Goal: Information Seeking & Learning: Learn about a topic

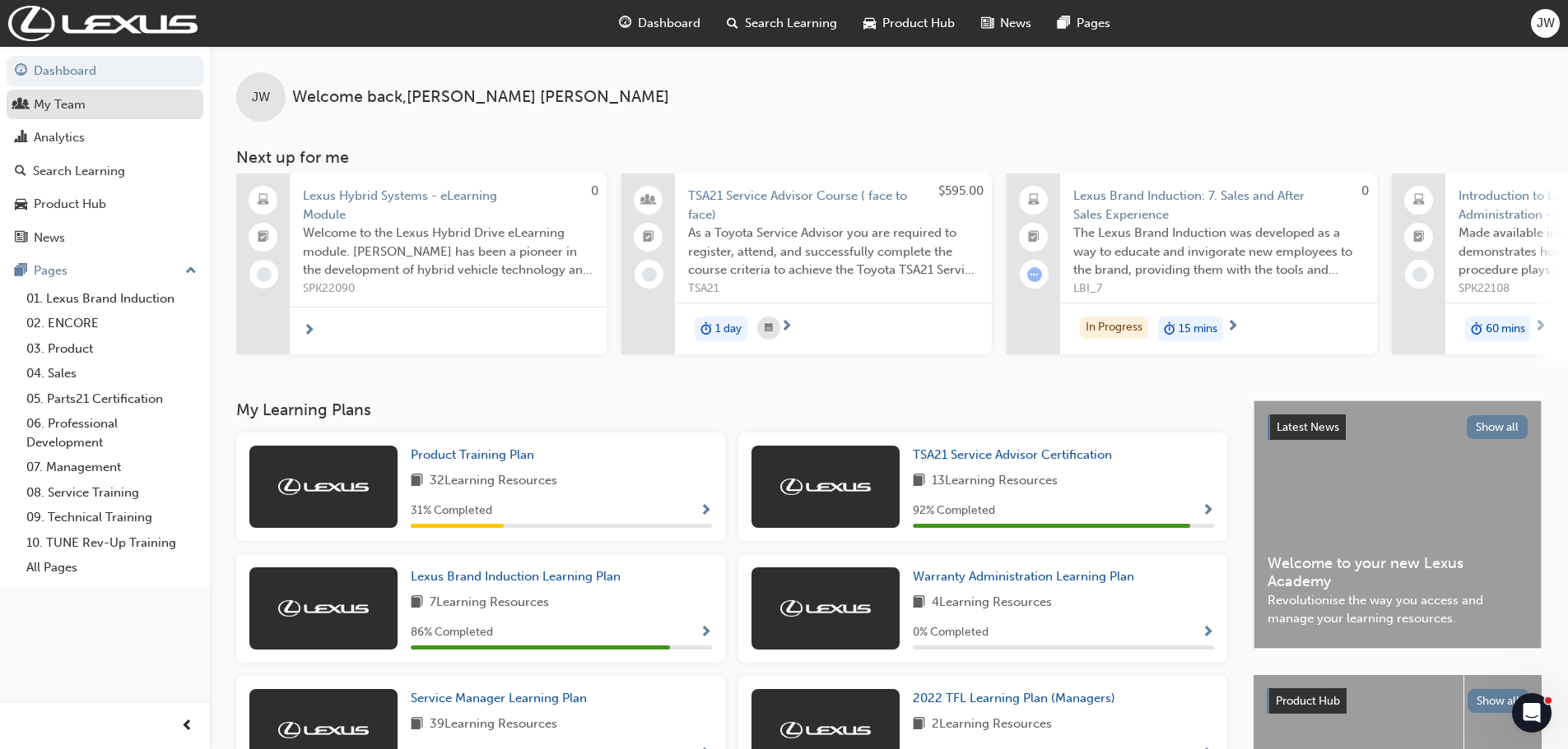
click at [72, 104] on div "My Team" at bounding box center [59, 105] width 52 height 19
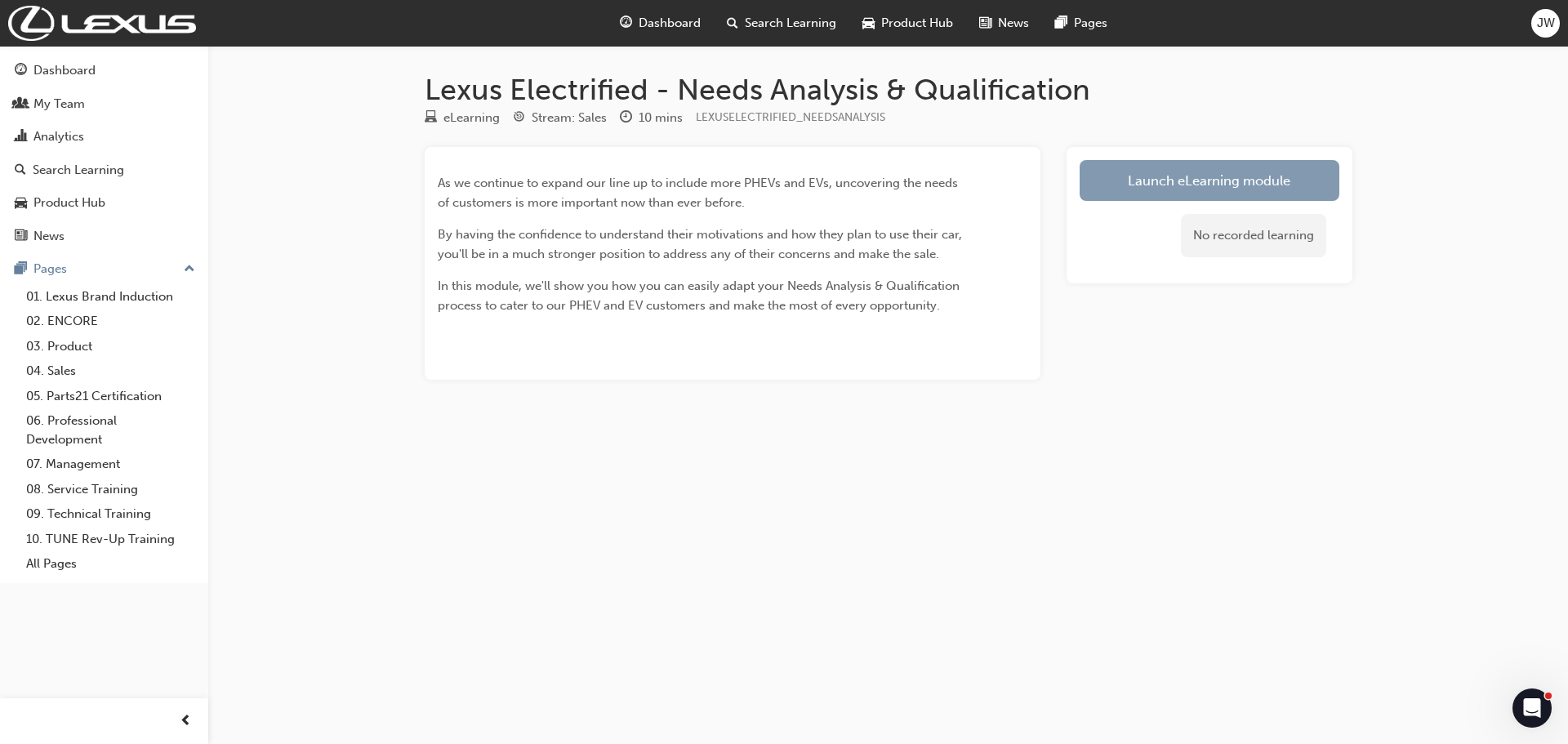
click at [1223, 181] on link "Launch eLearning module" at bounding box center [1210, 181] width 260 height 41
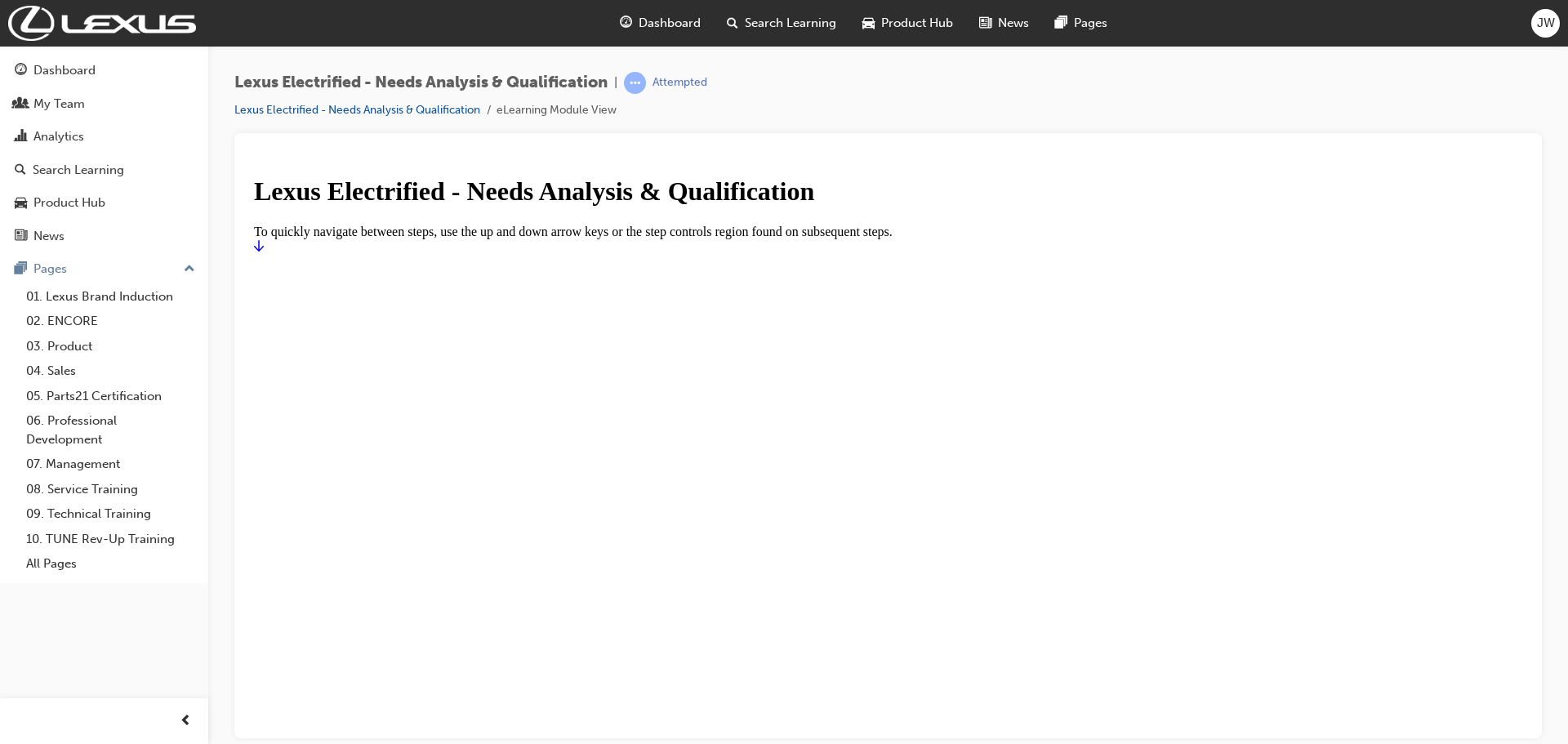
click at [264, 252] on icon "Start" at bounding box center [259, 245] width 10 height 13
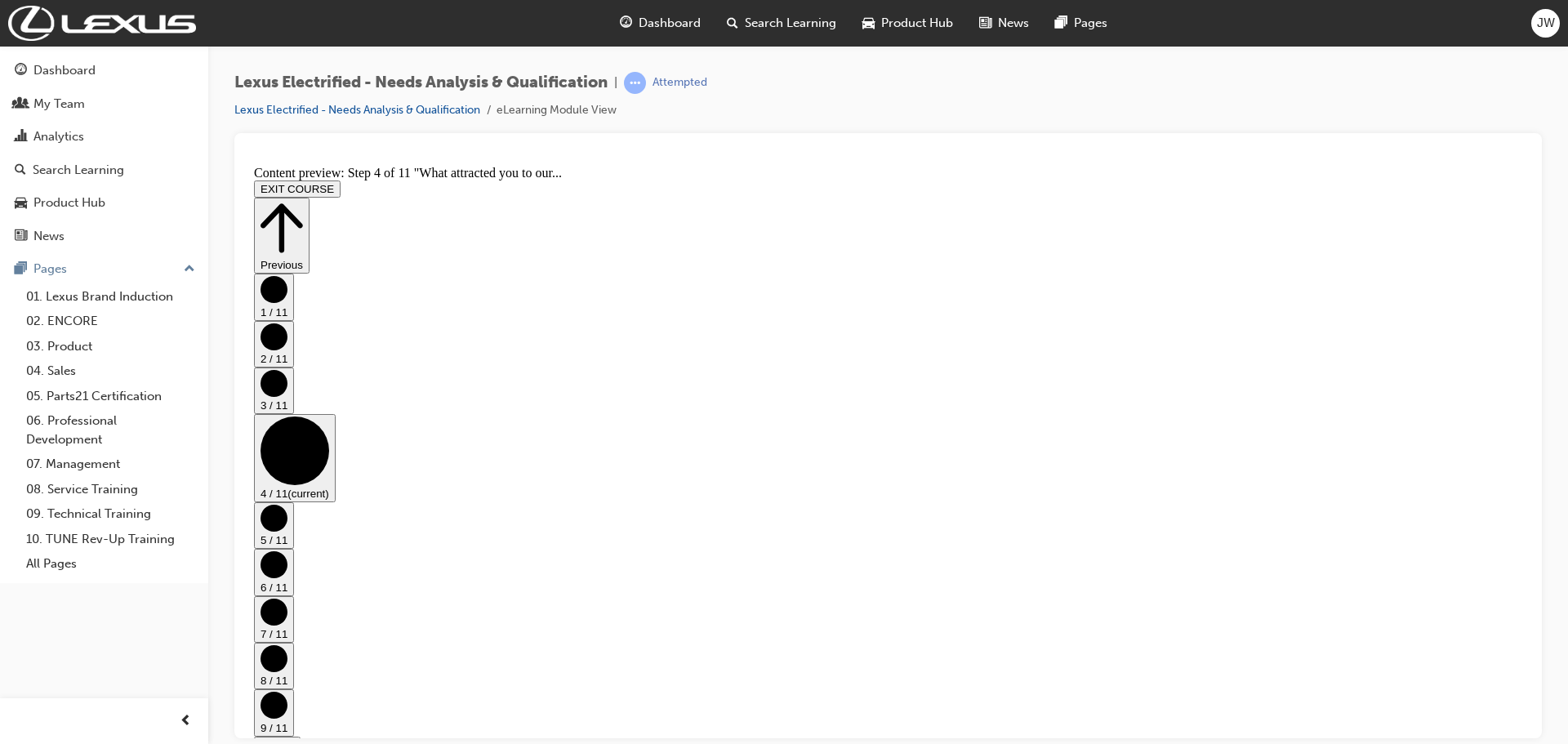
scroll to position [513, 0]
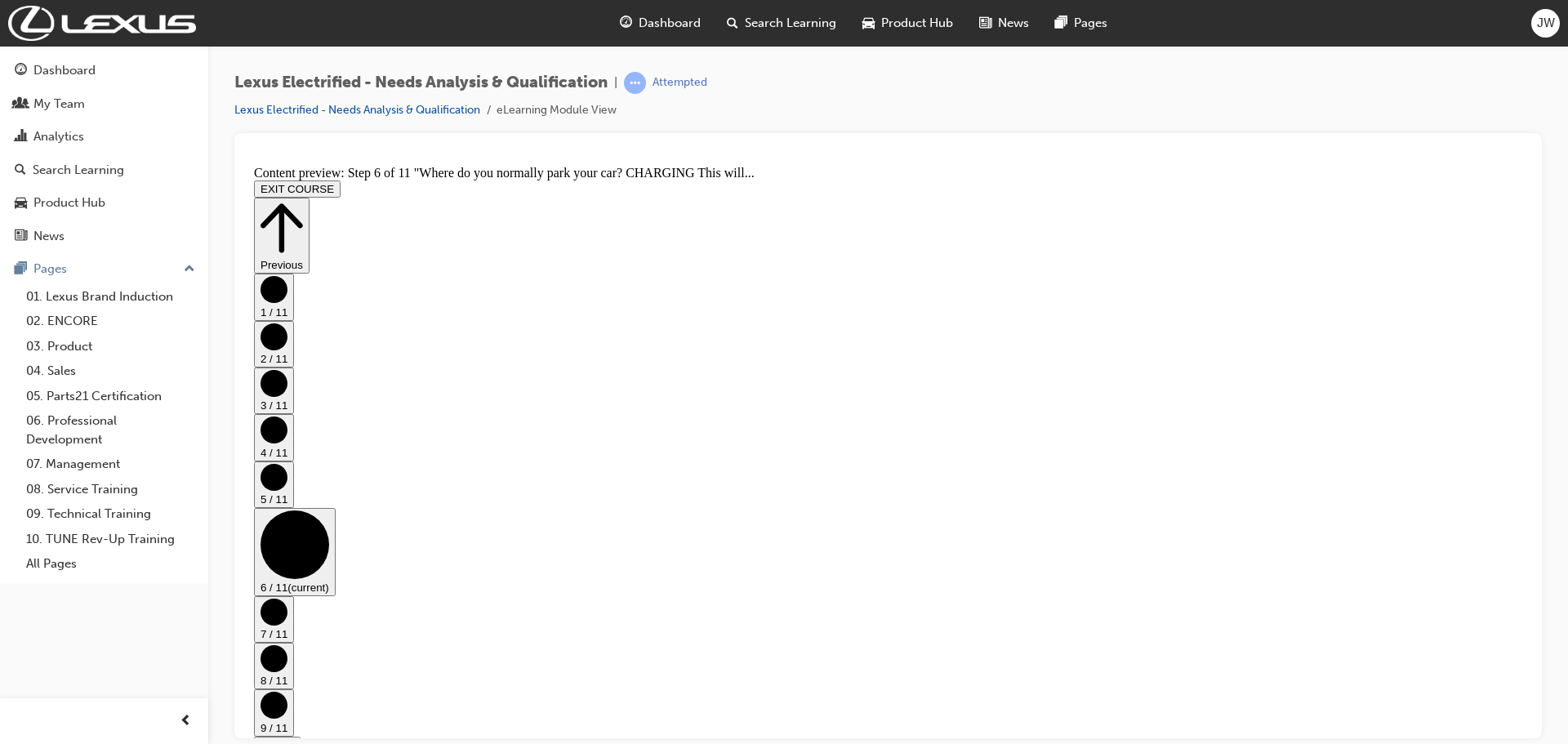
scroll to position [345, 0]
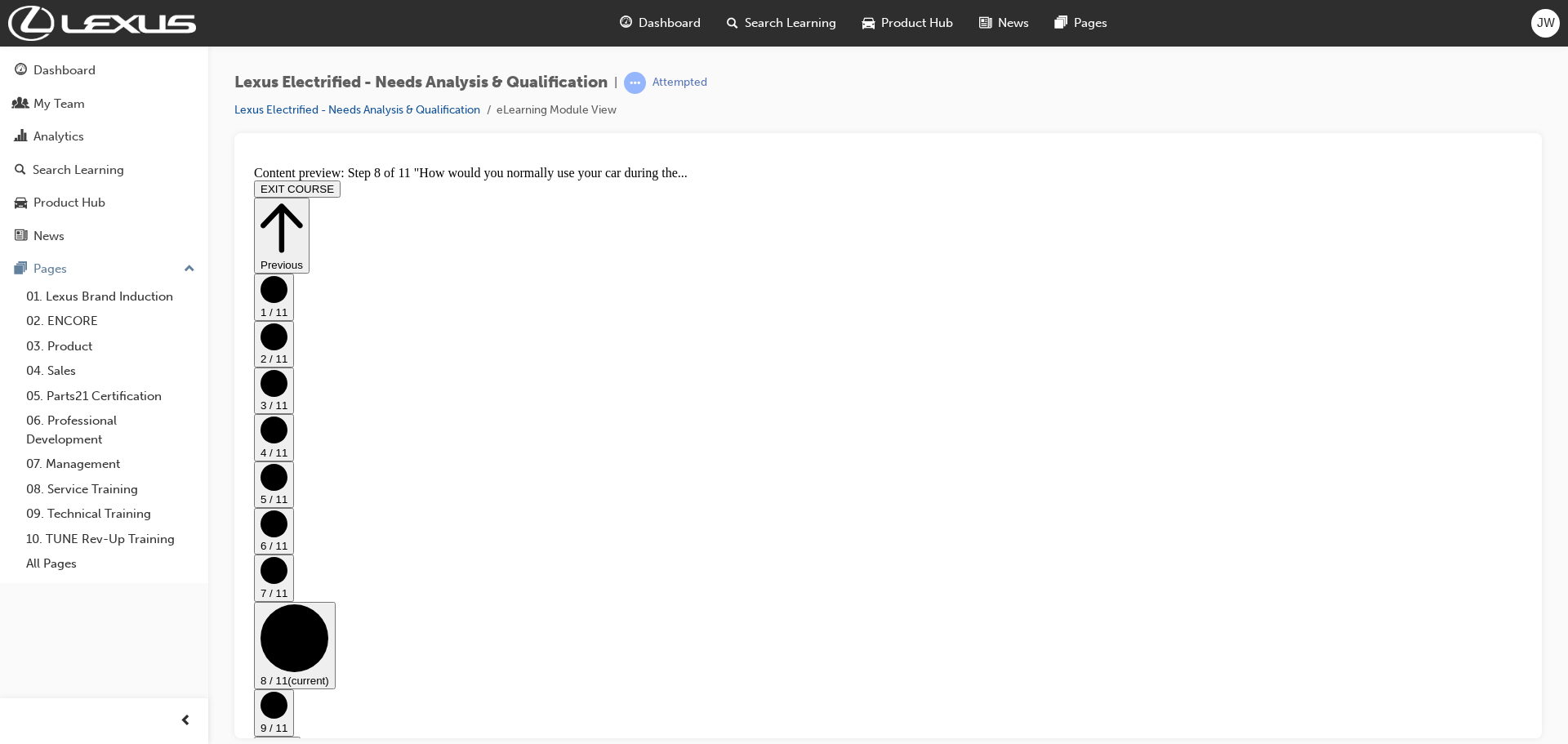
scroll to position [603, 0]
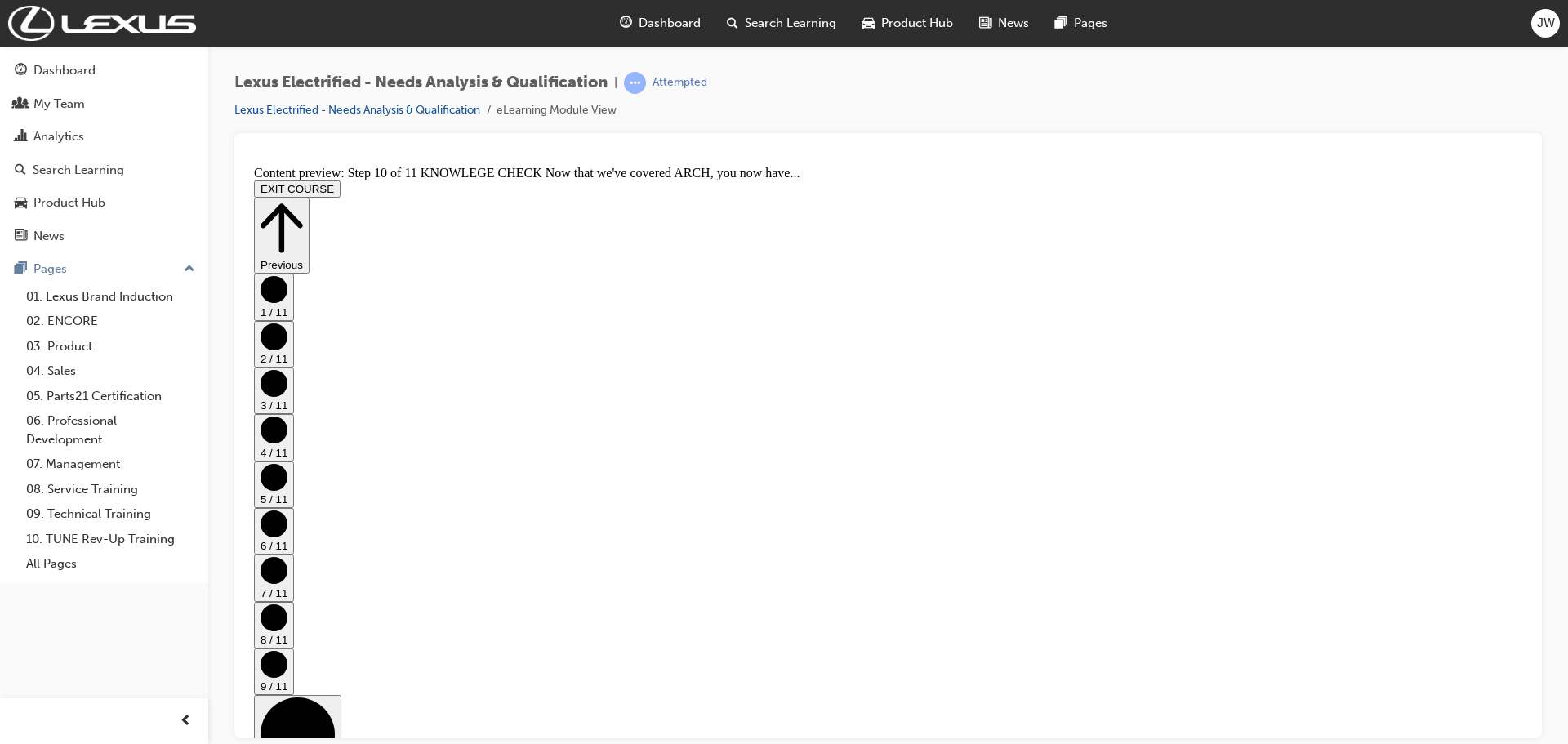
scroll to position [246, 0]
click at [303, 203] on icon "Step controls" at bounding box center [282, 227] width 43 height 49
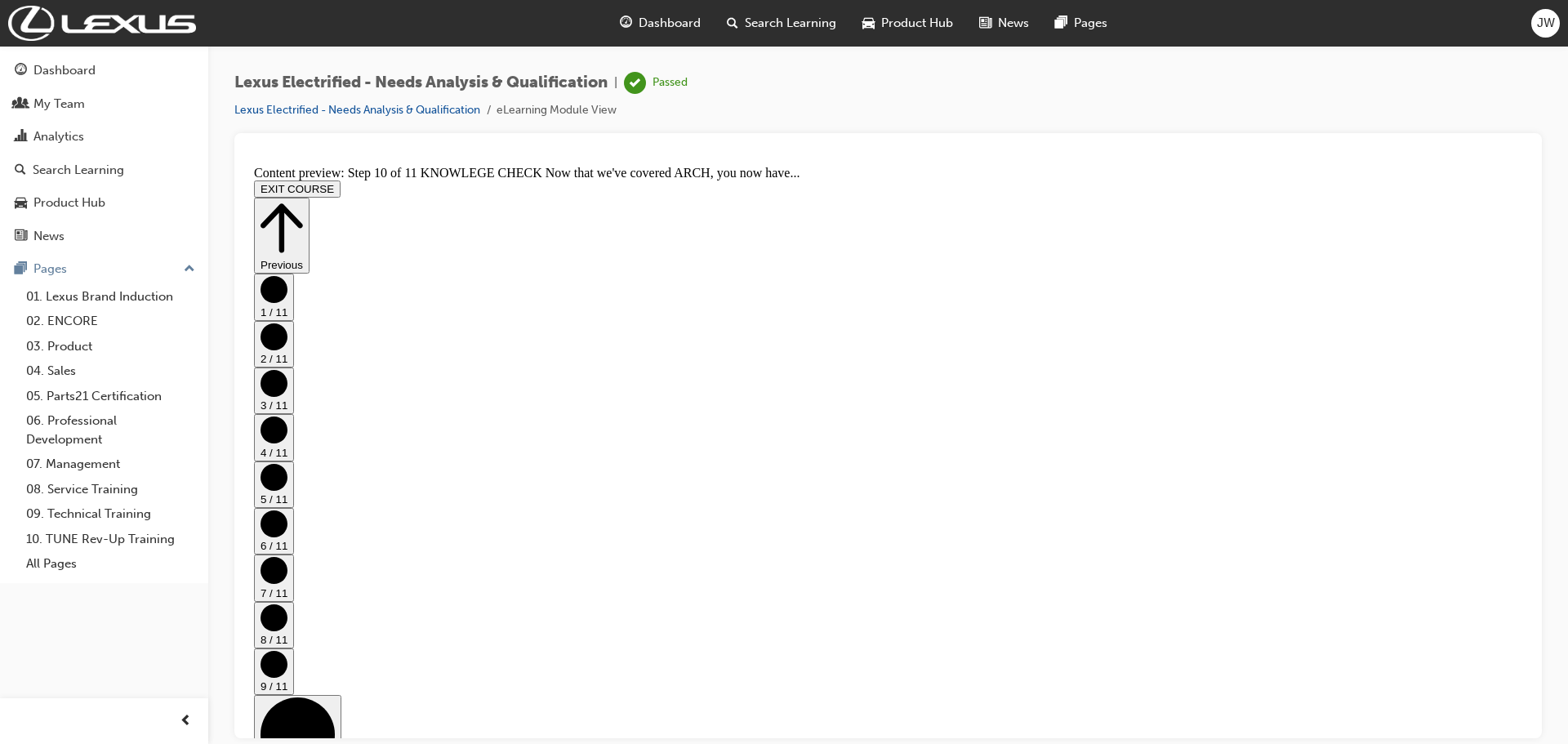
click at [341, 180] on button "EXIT COURSE" at bounding box center [297, 188] width 86 height 17
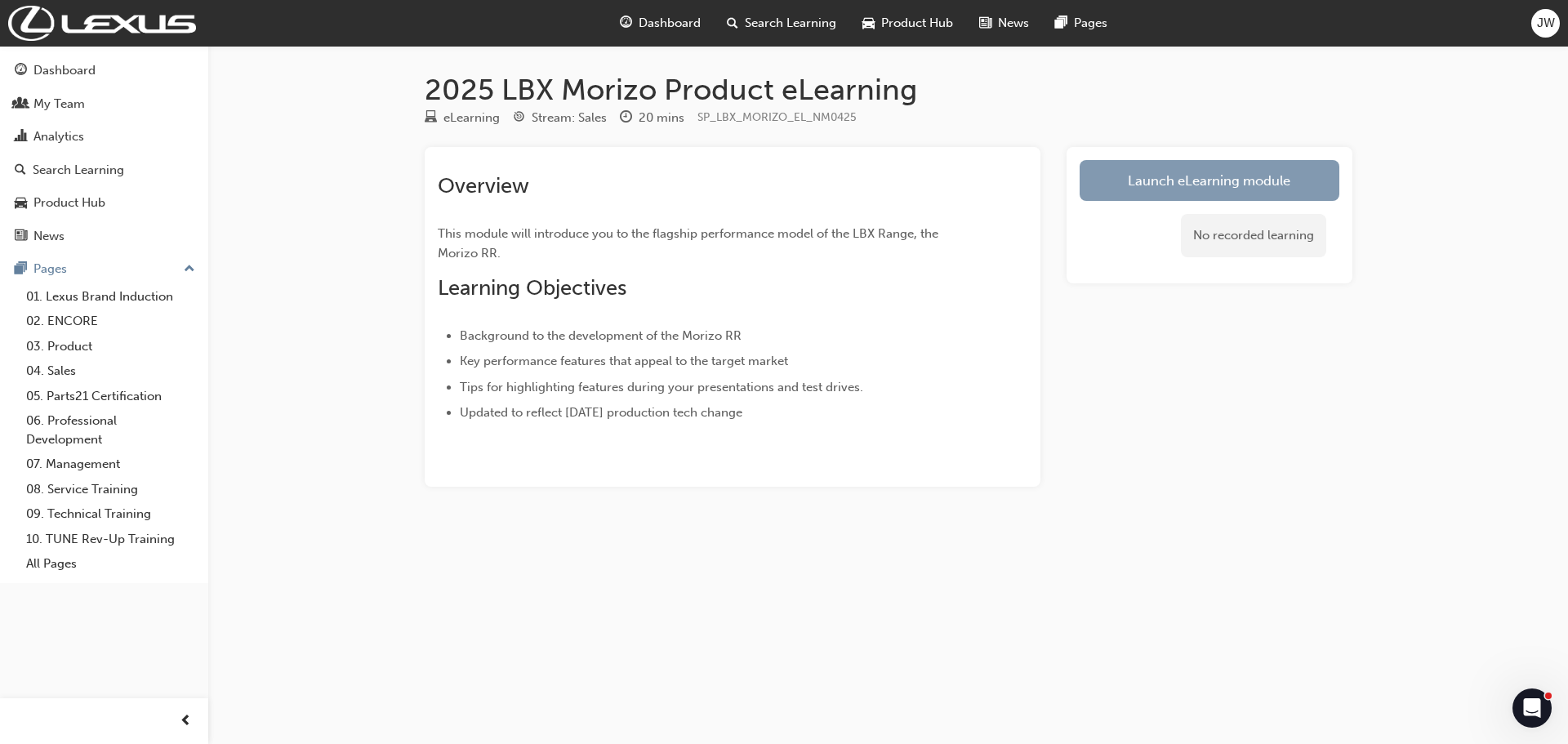
click at [1198, 186] on link "Launch eLearning module" at bounding box center [1210, 181] width 260 height 41
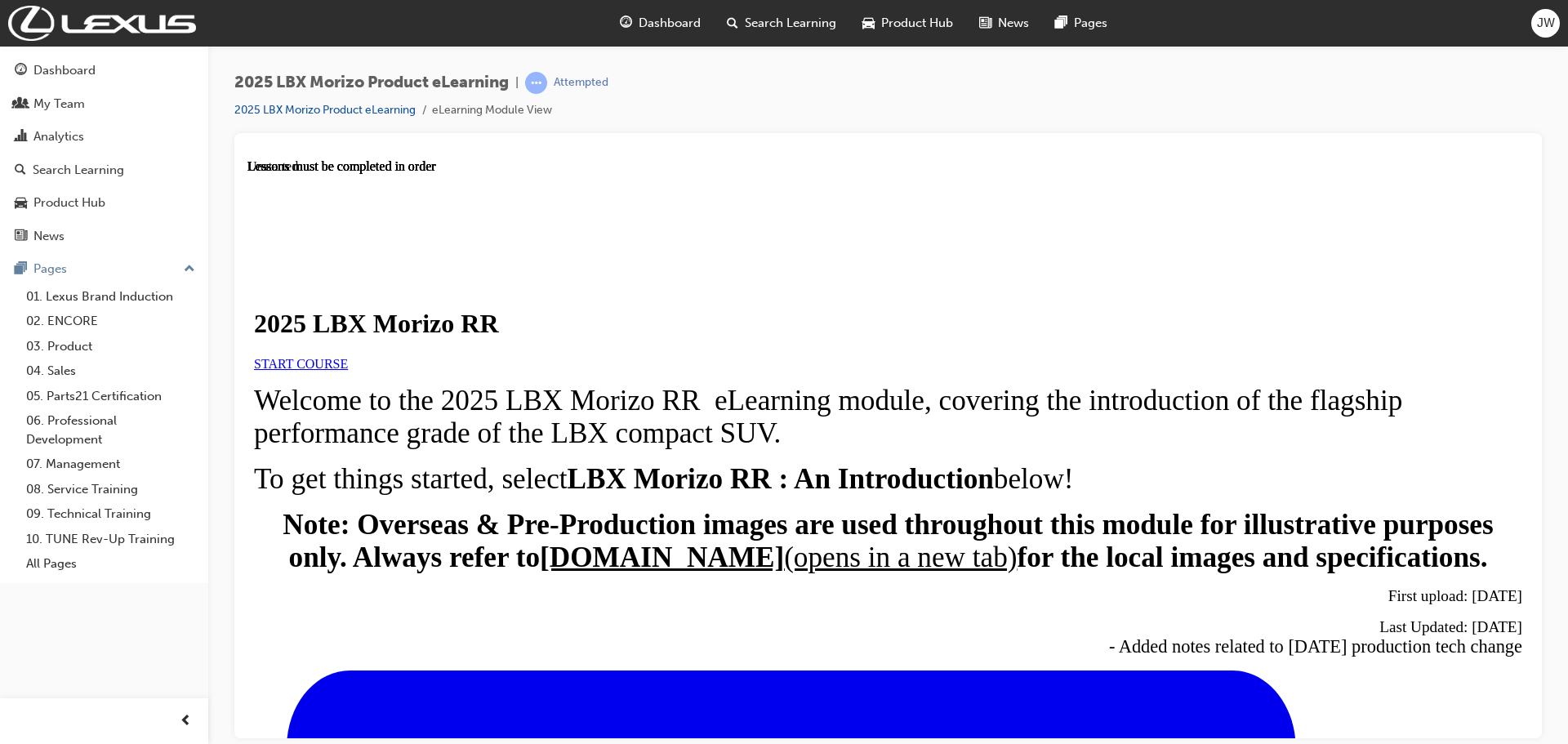
click at [348, 370] on span "START COURSE" at bounding box center [301, 363] width 94 height 14
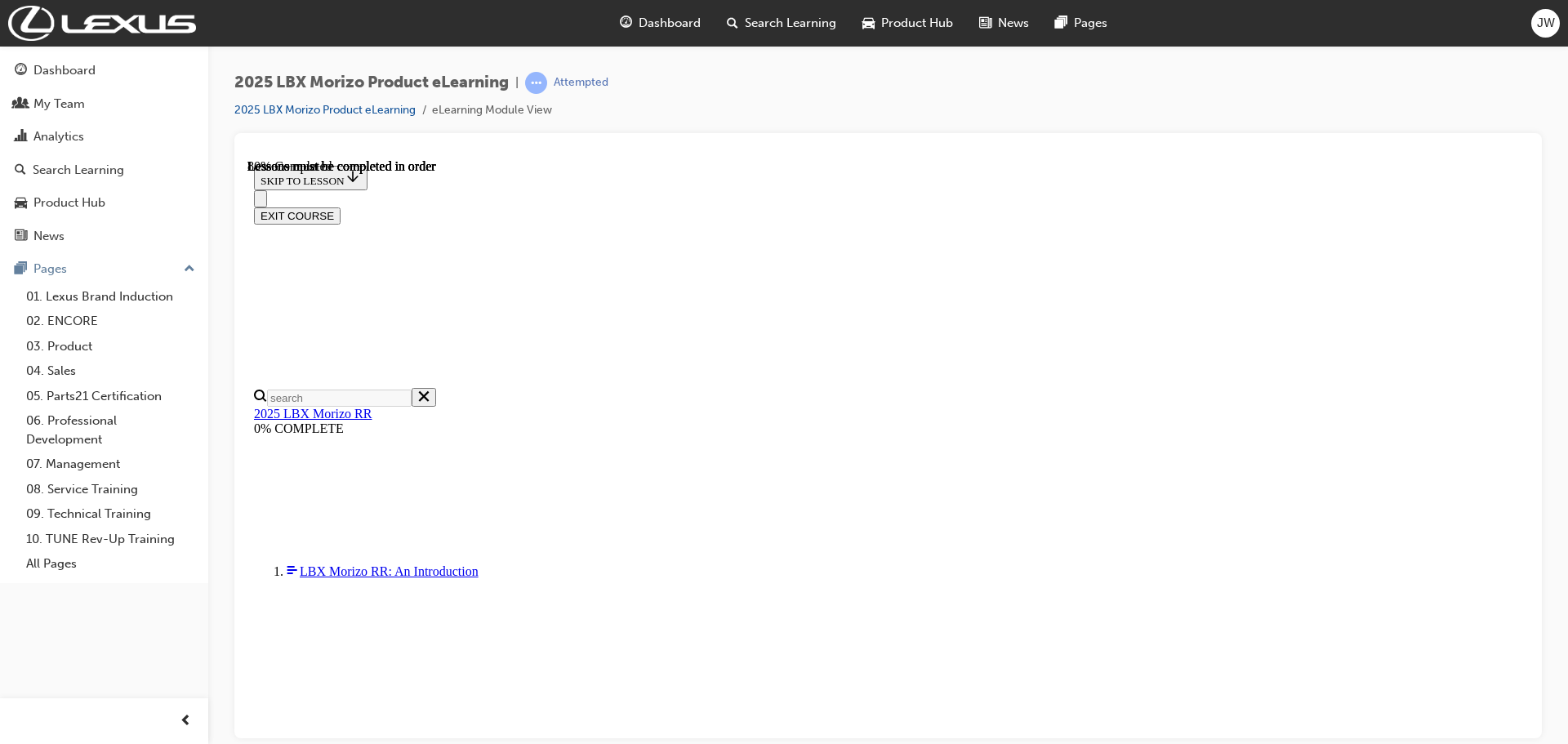
scroll to position [1446, 0]
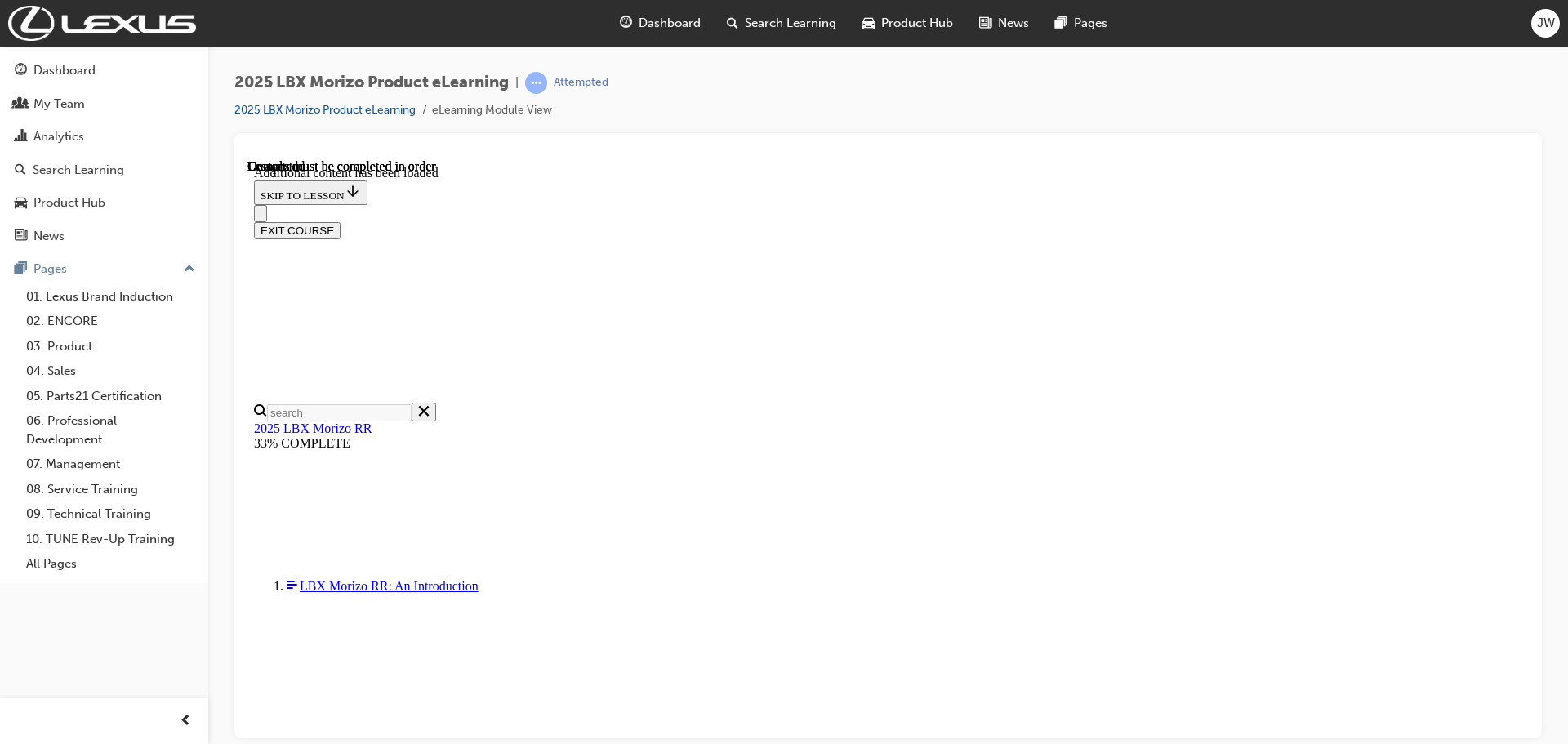
scroll to position [2398, 0]
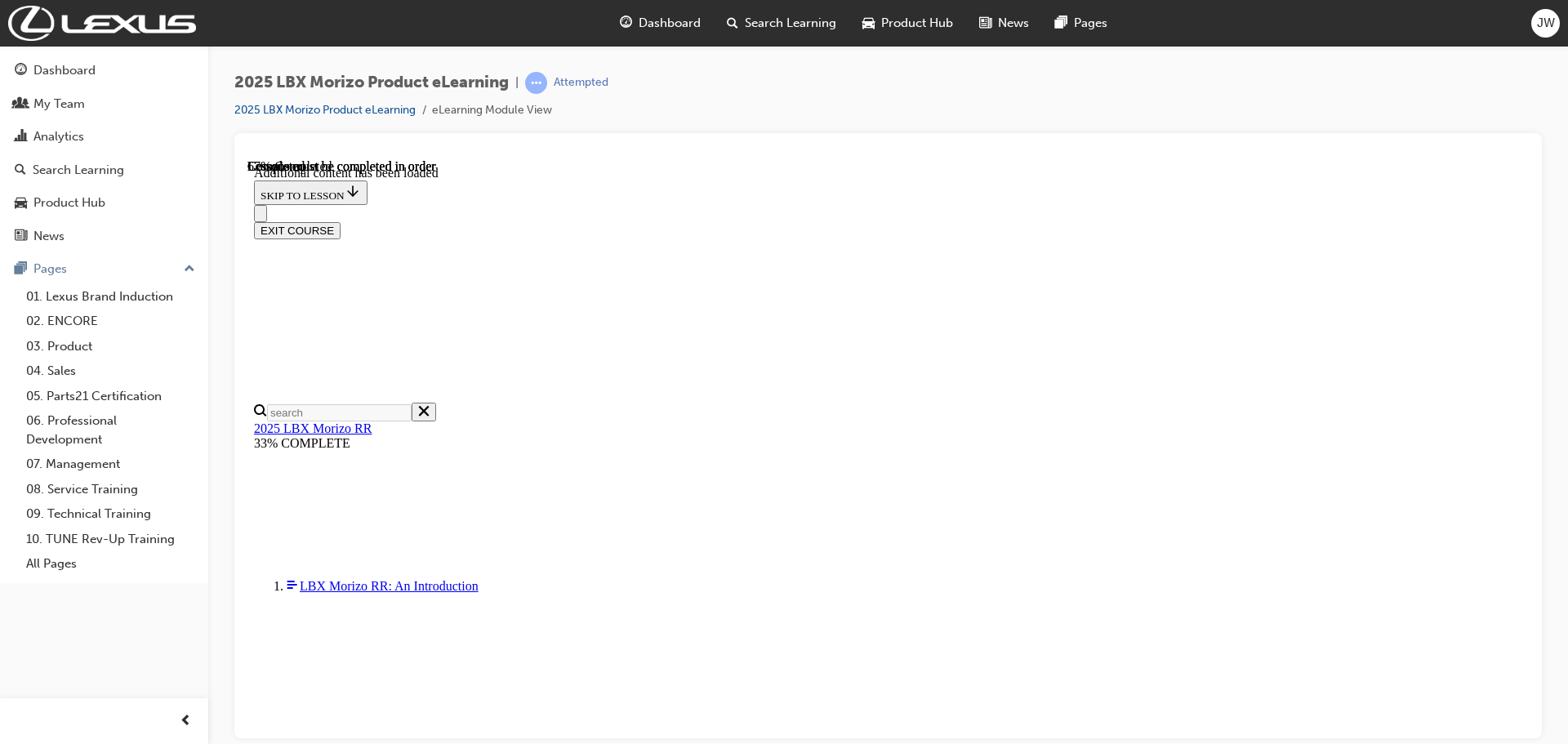
drag, startPoint x: 856, startPoint y: 368, endPoint x: 866, endPoint y: 368, distance: 10.0
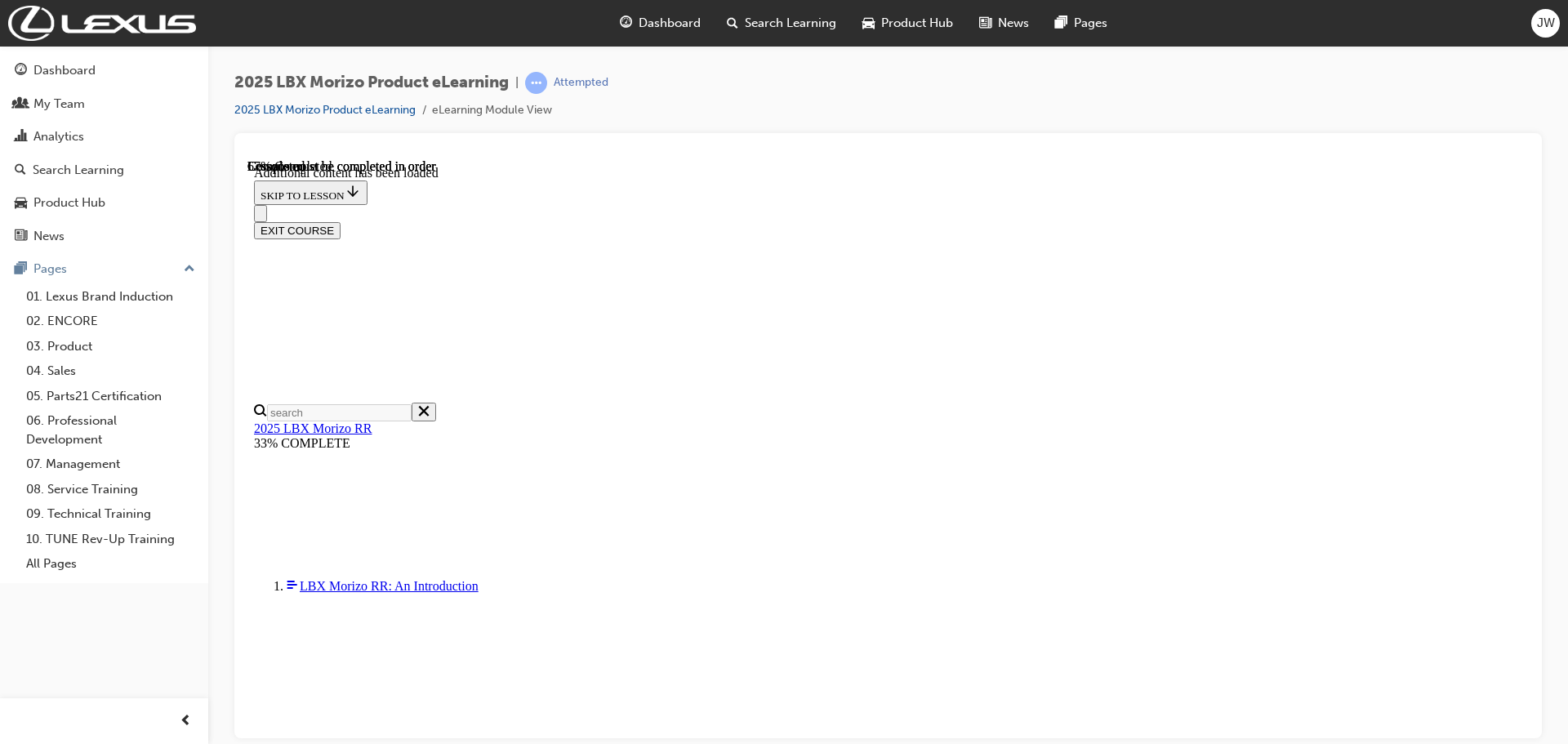
scroll to position [1284, 0]
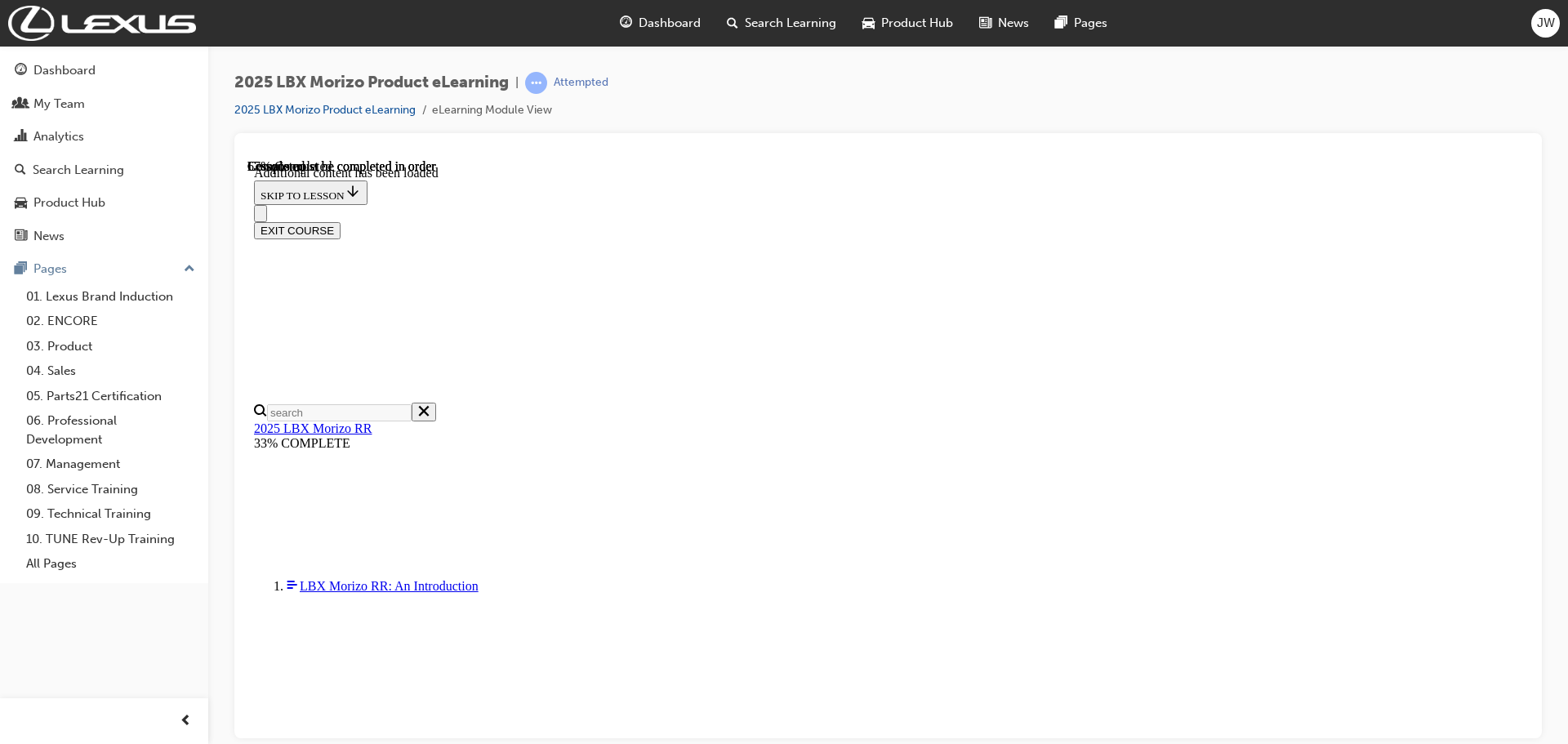
drag, startPoint x: 1104, startPoint y: 704, endPoint x: 1104, endPoint y: 694, distance: 10.0
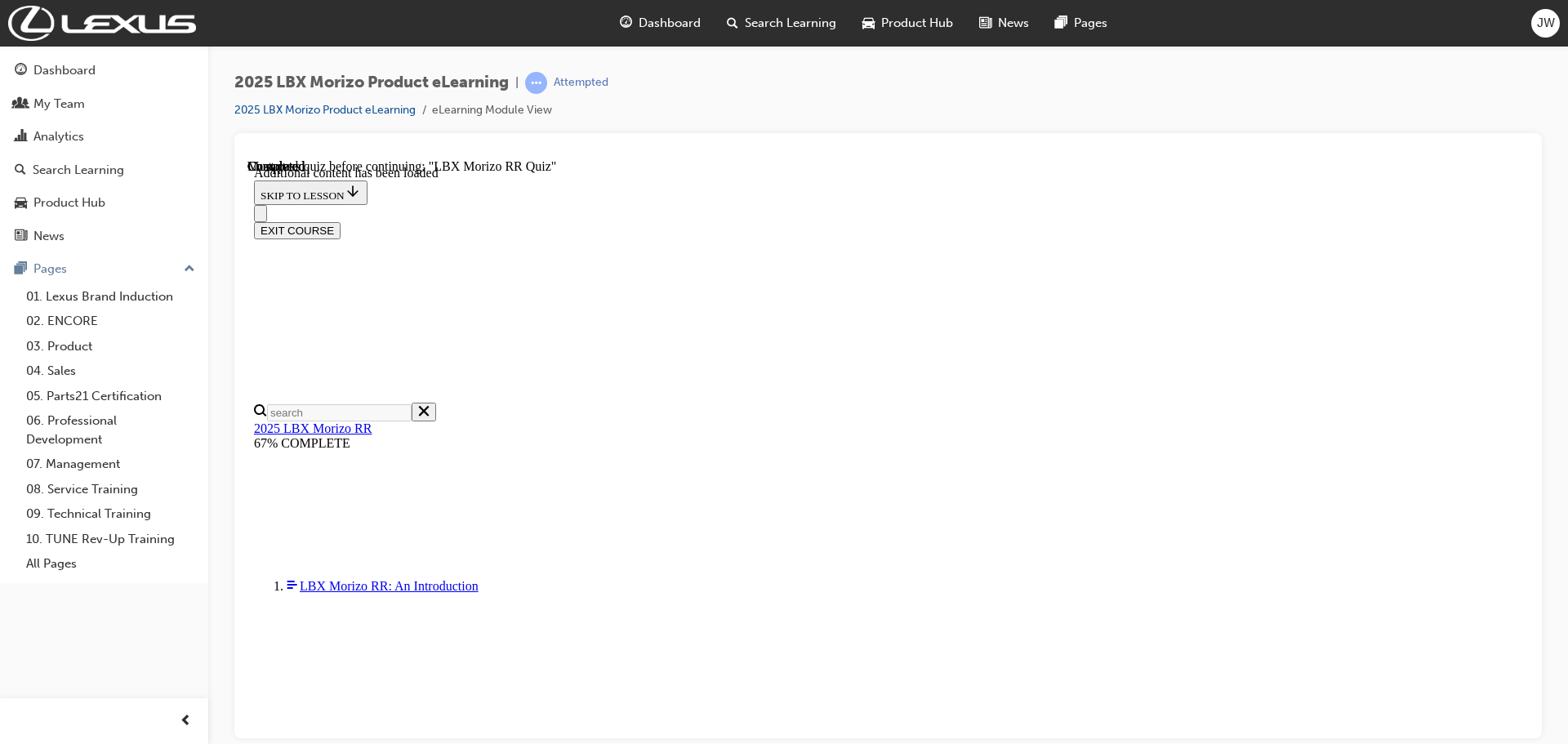
scroll to position [14, 0]
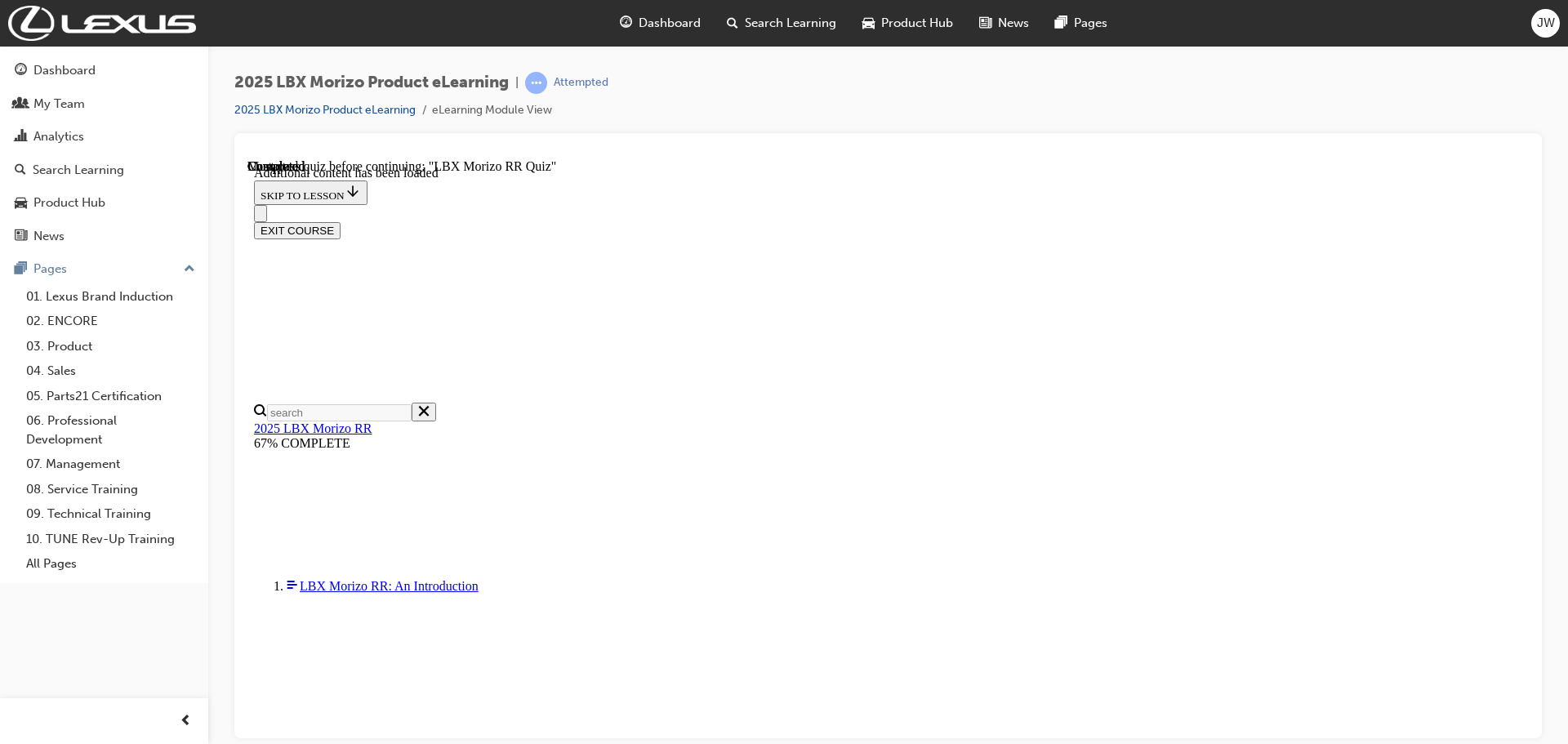
radio input "true"
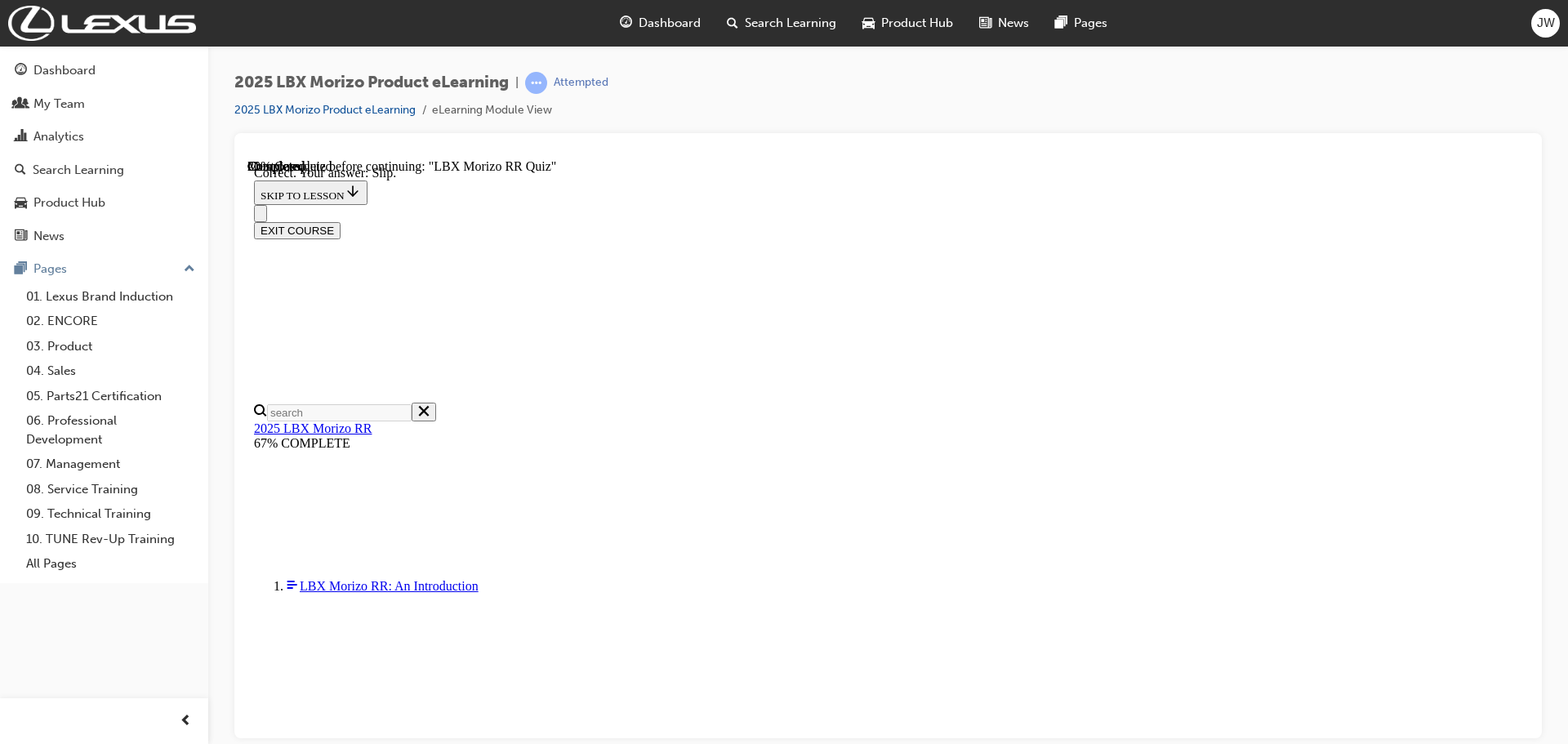
radio input "true"
drag, startPoint x: 961, startPoint y: 617, endPoint x: 989, endPoint y: 620, distance: 28.2
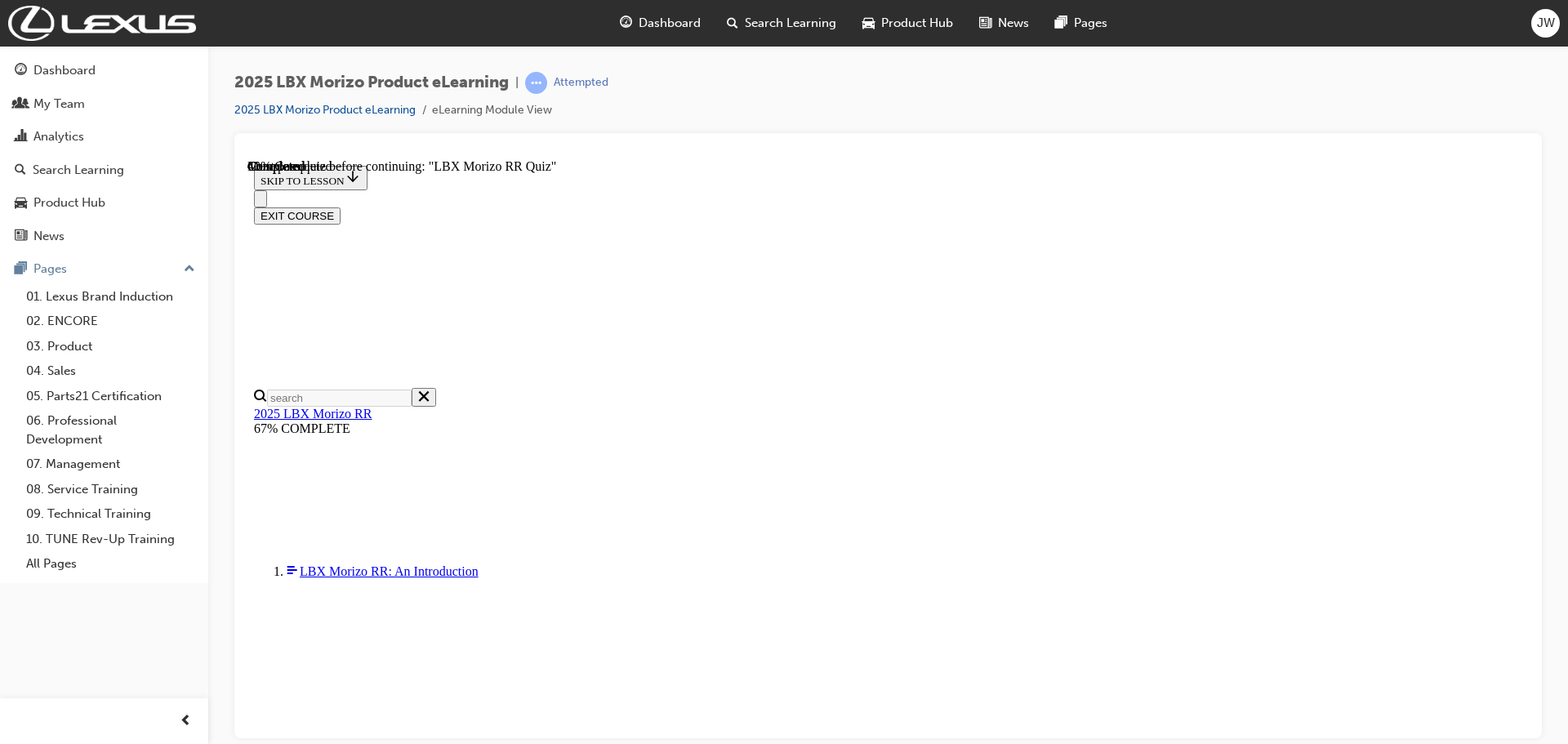
scroll to position [245, 0]
radio input "true"
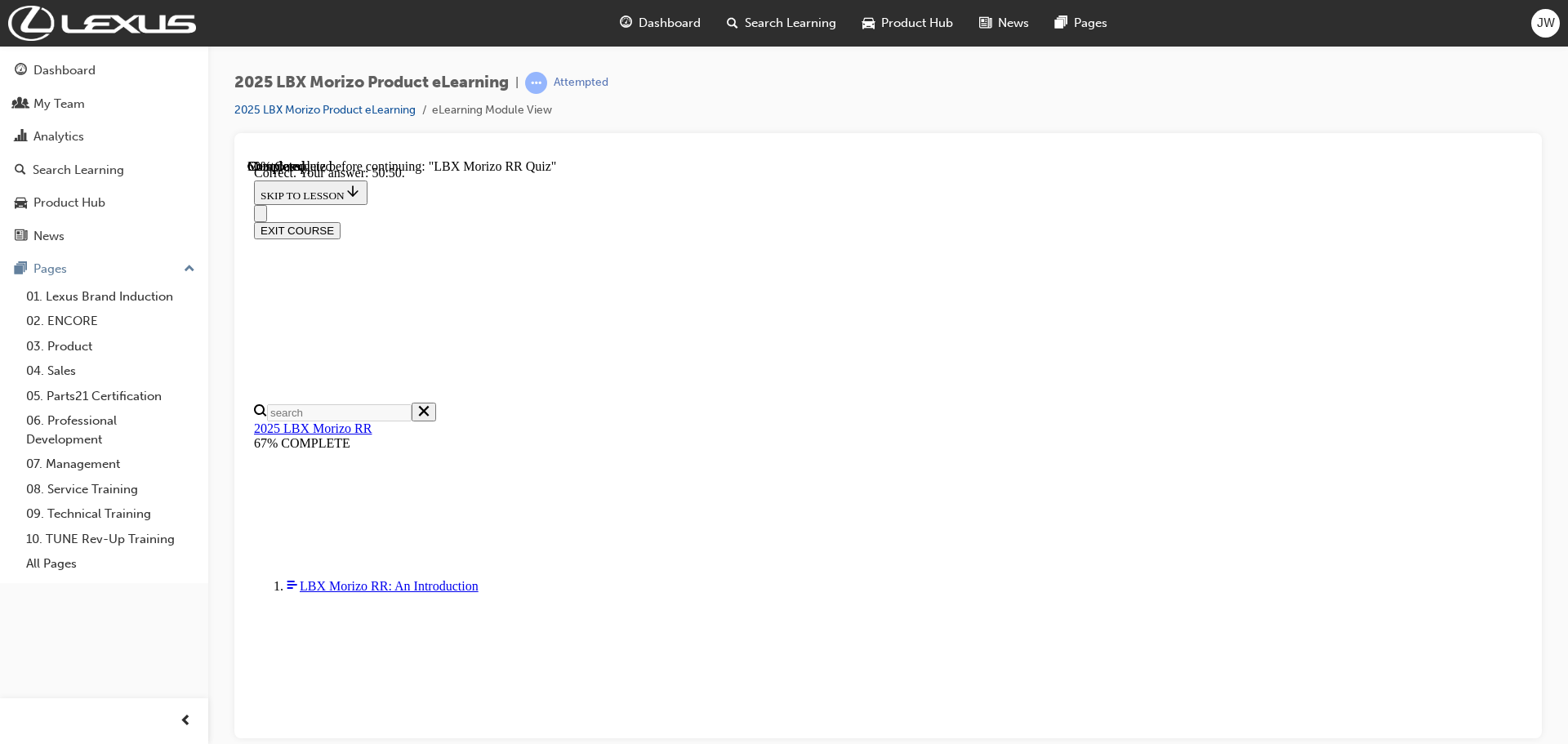
scroll to position [577, 0]
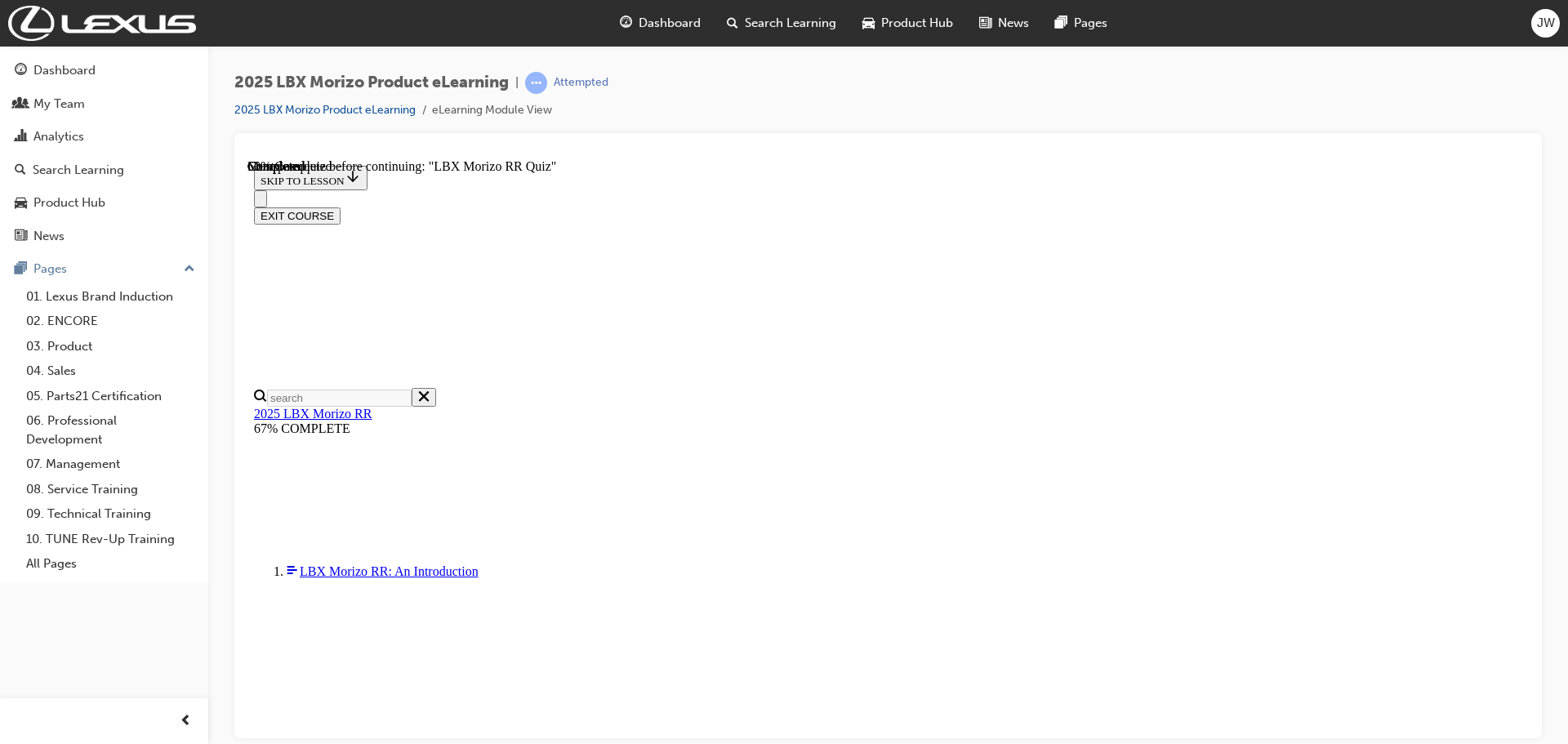
radio input "true"
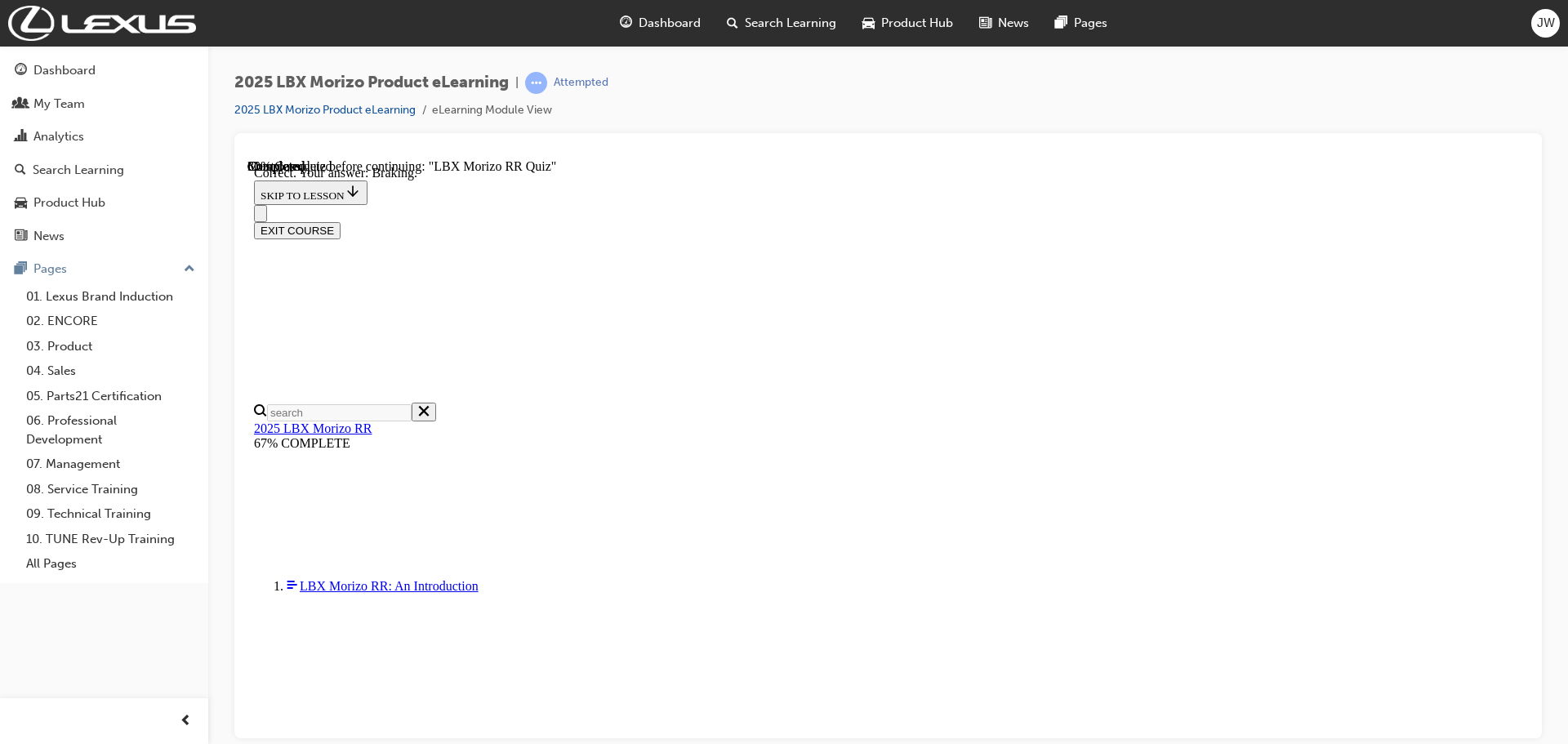
scroll to position [265, 0]
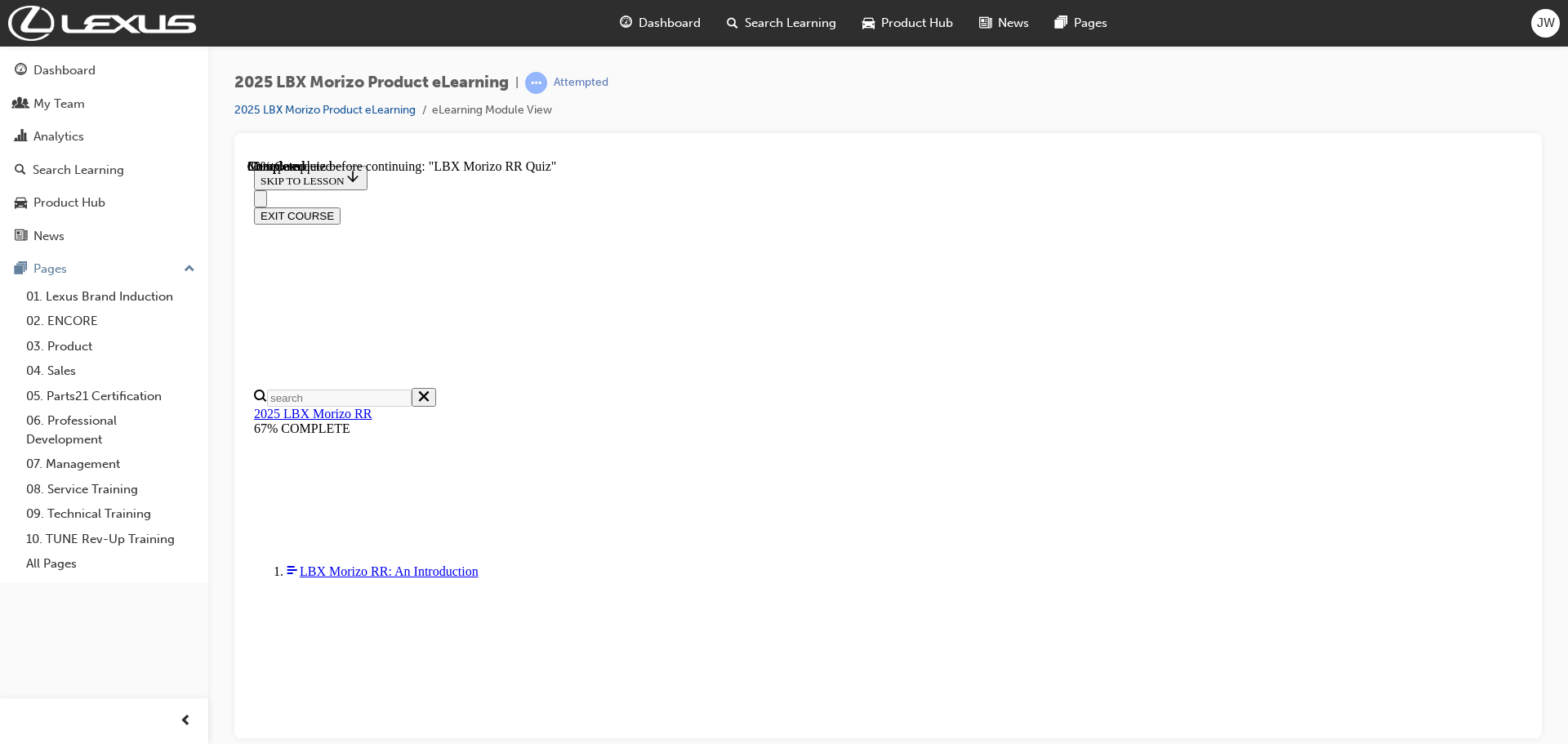
scroll to position [420, 0]
radio input "true"
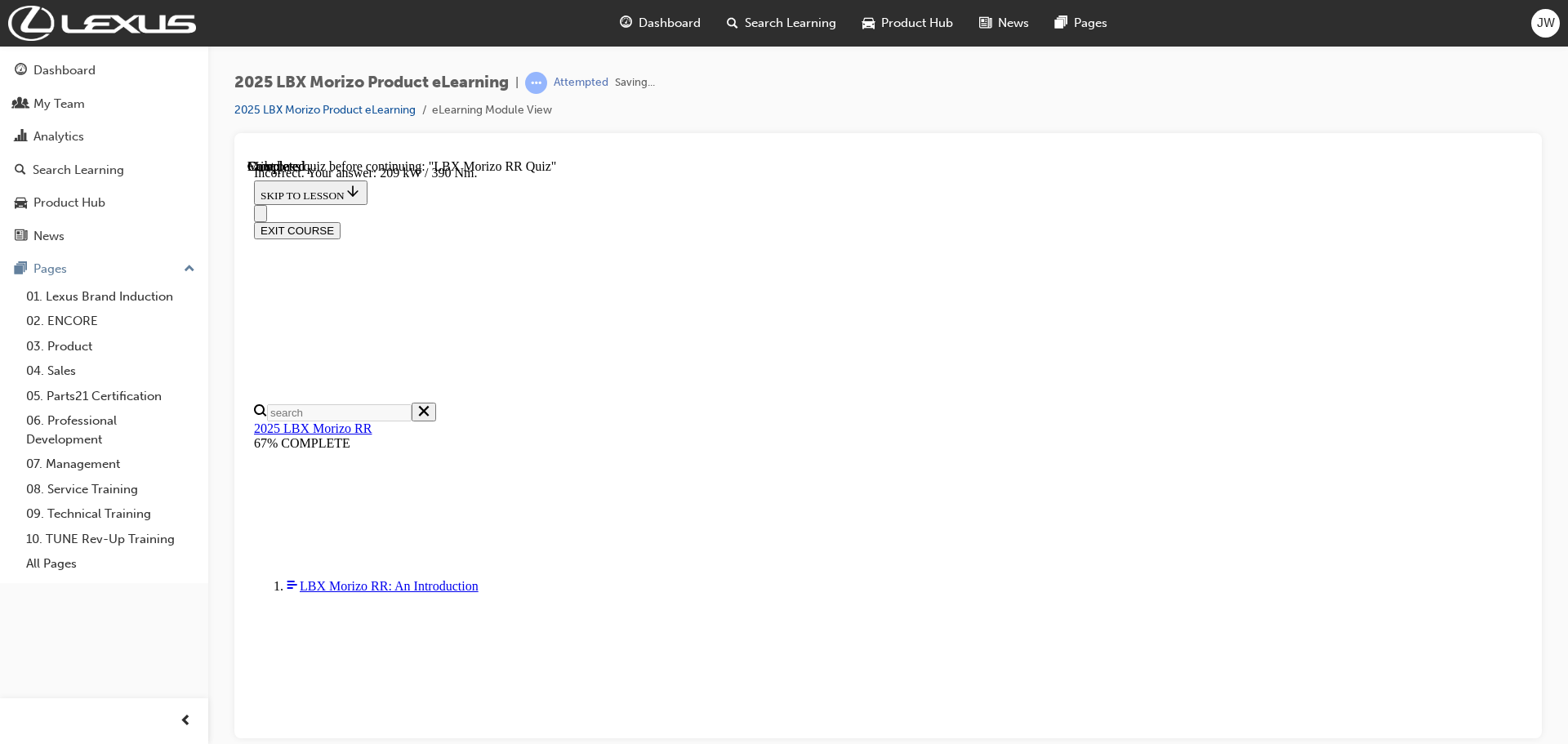
scroll to position [577, 0]
drag, startPoint x: 743, startPoint y: 312, endPoint x: 751, endPoint y: 331, distance: 20.6
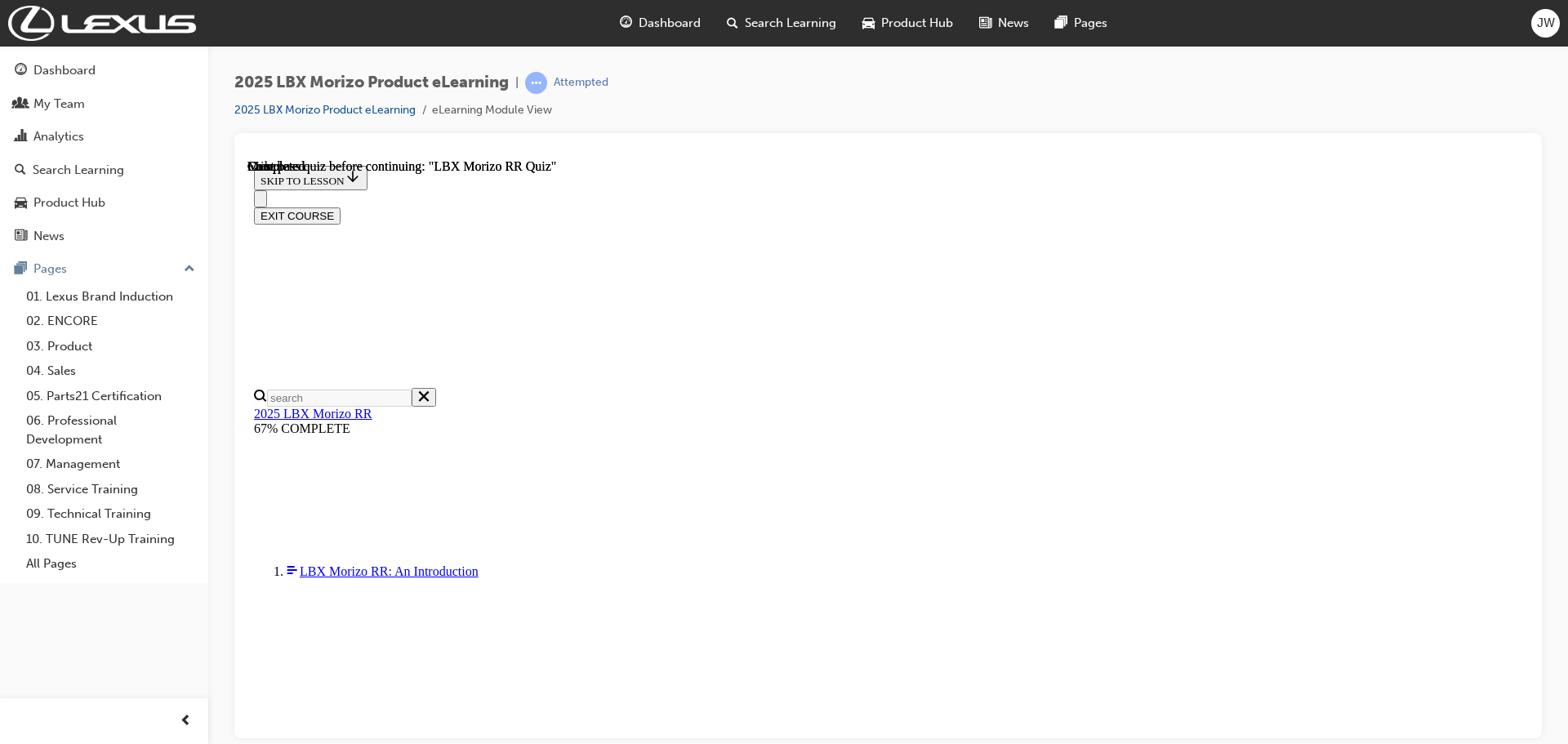
scroll to position [320, 0]
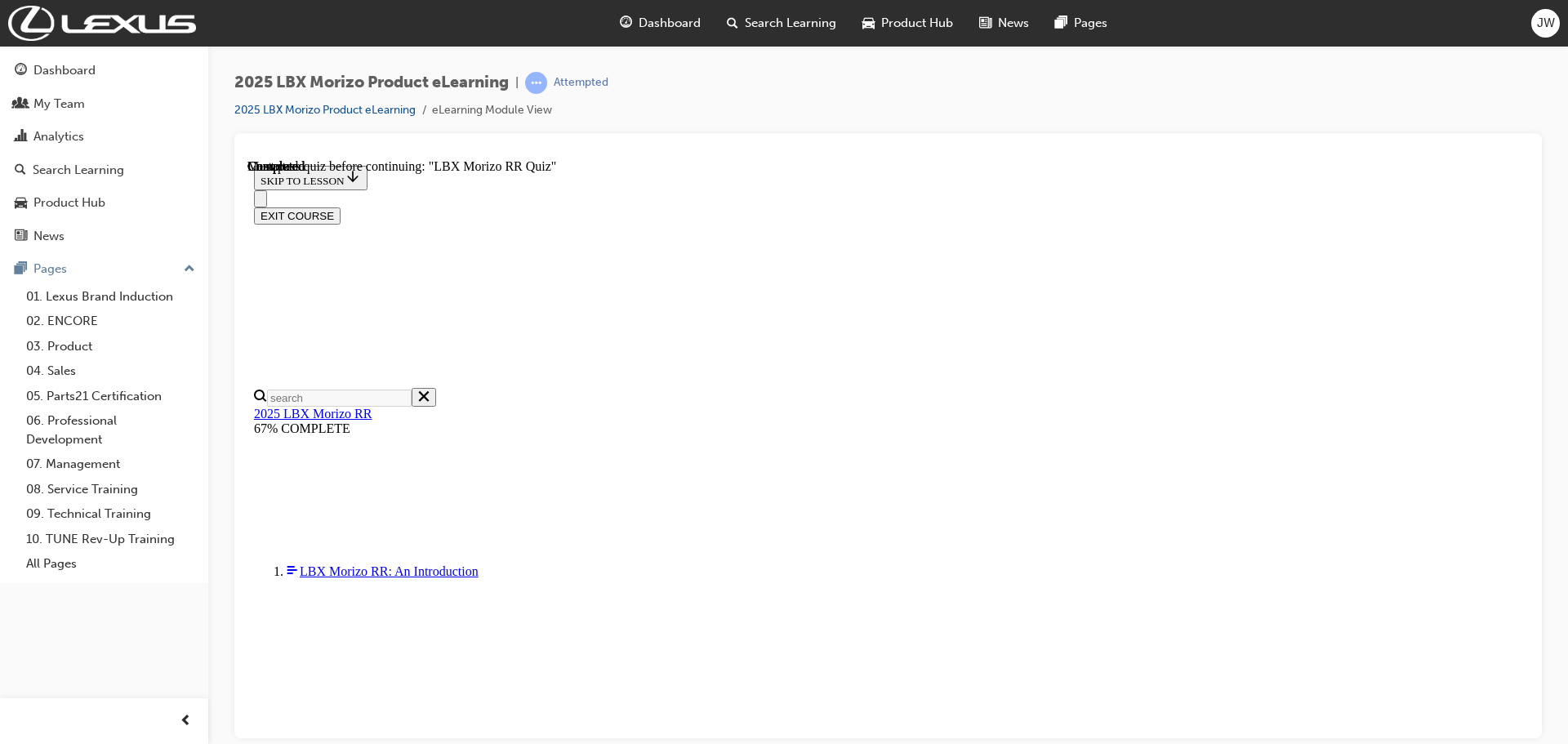
radio input "true"
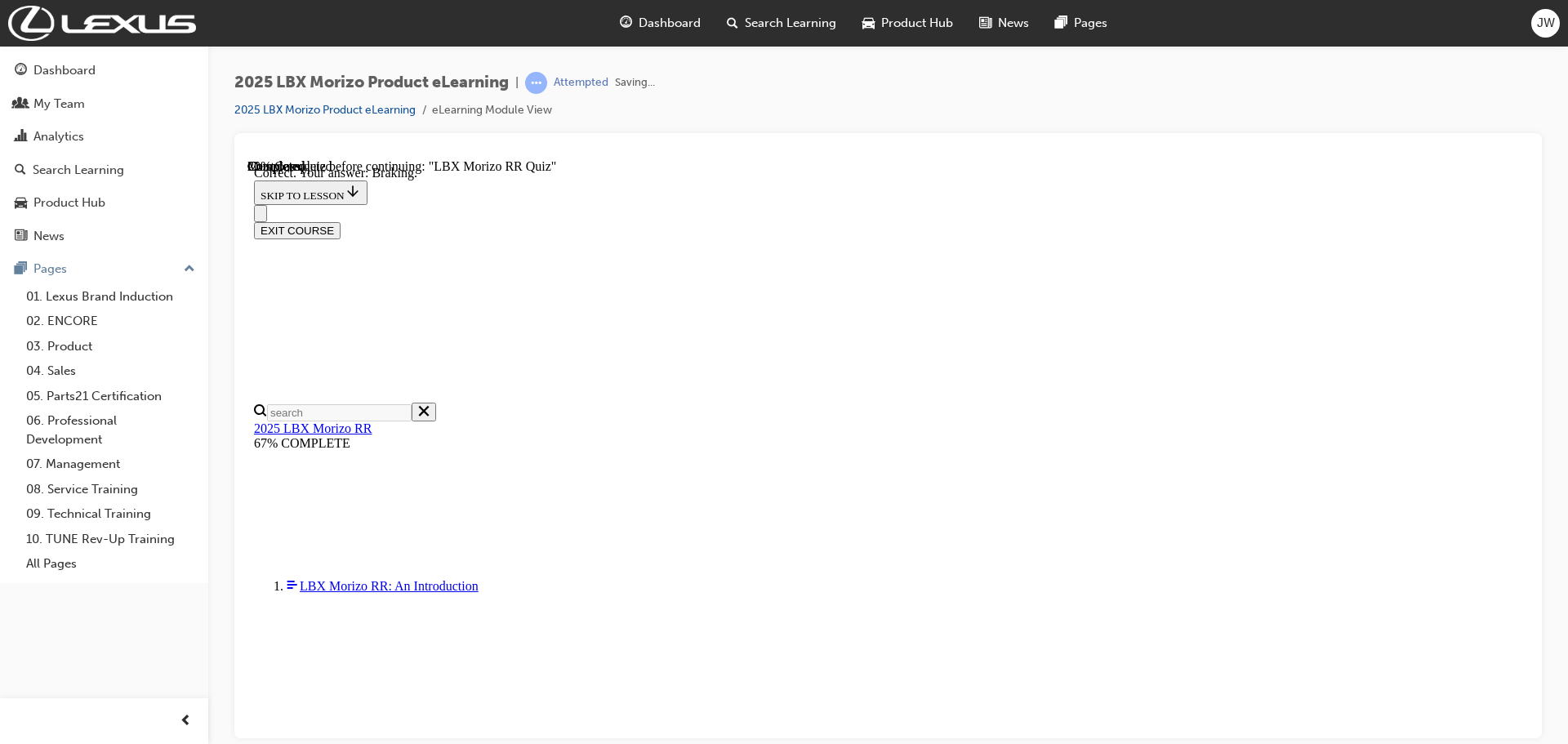
scroll to position [265, 0]
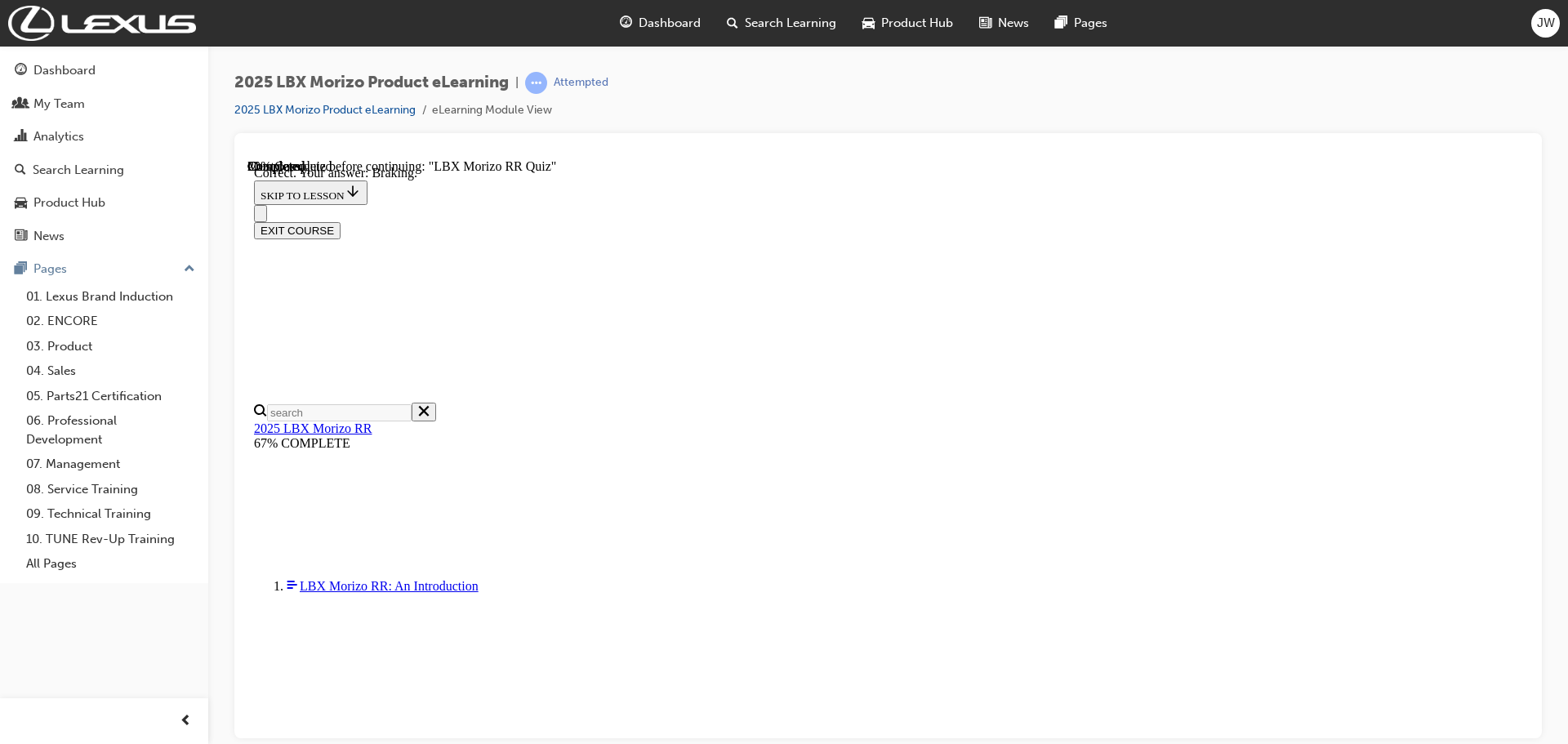
radio input "true"
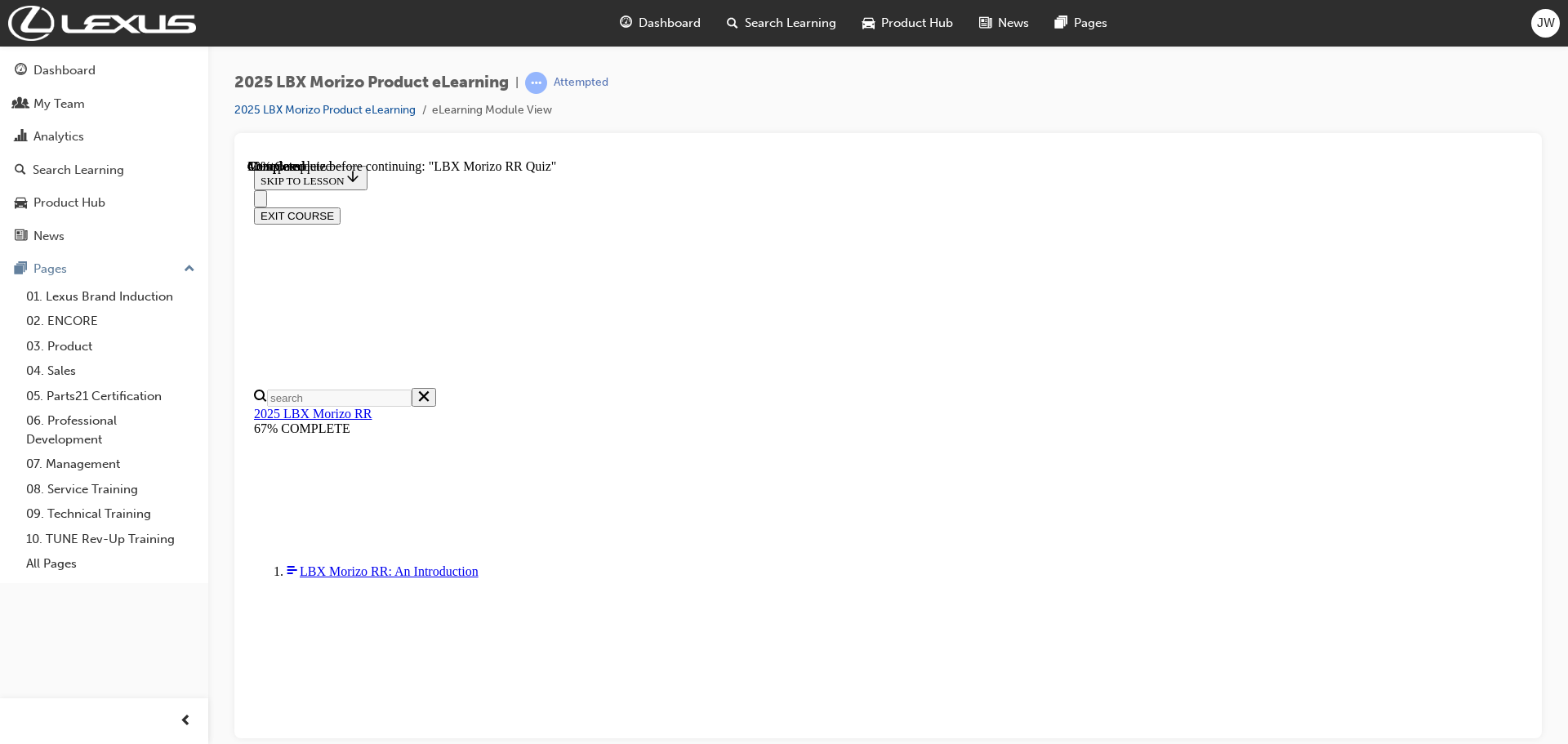
scroll to position [462, 0]
radio input "true"
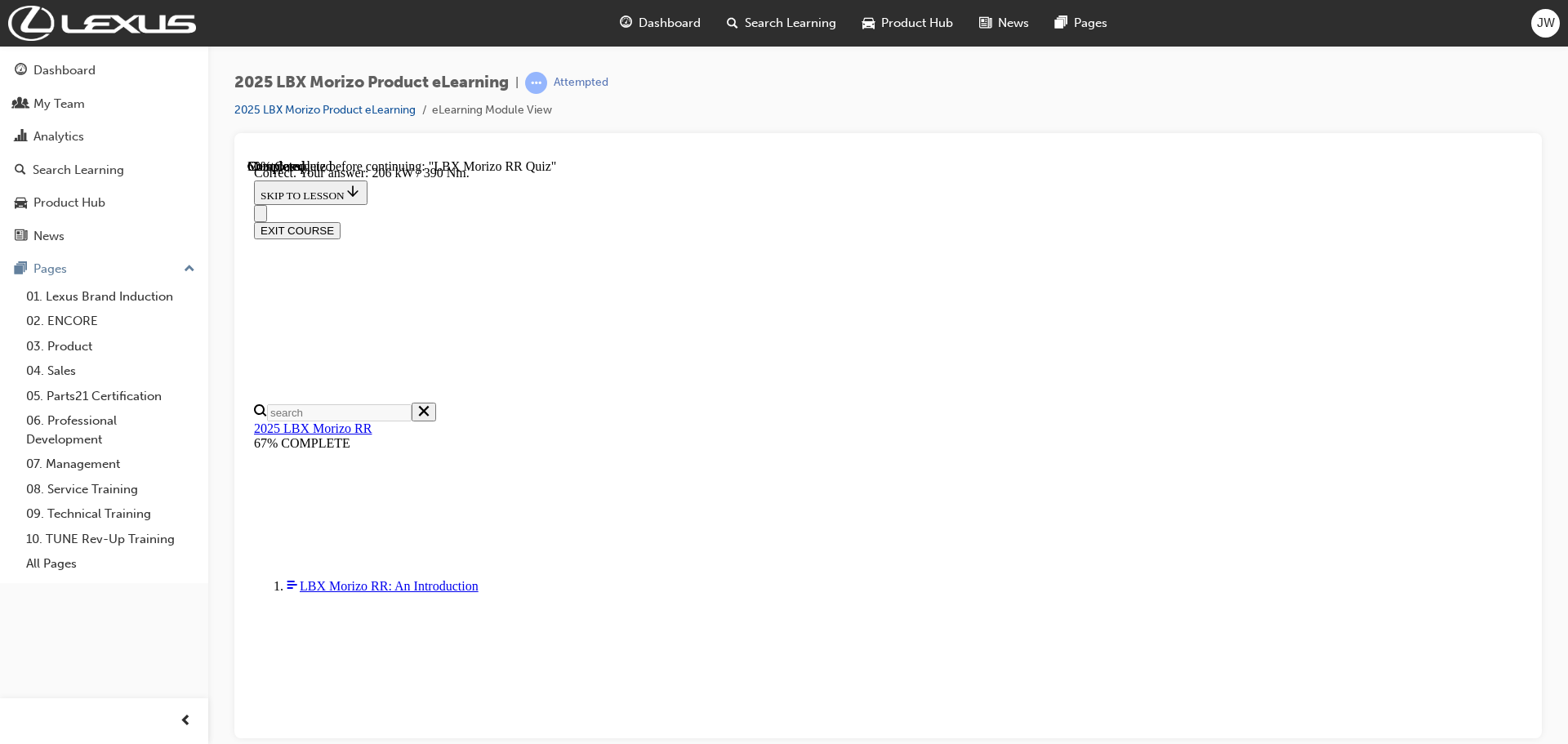
scroll to position [577, 0]
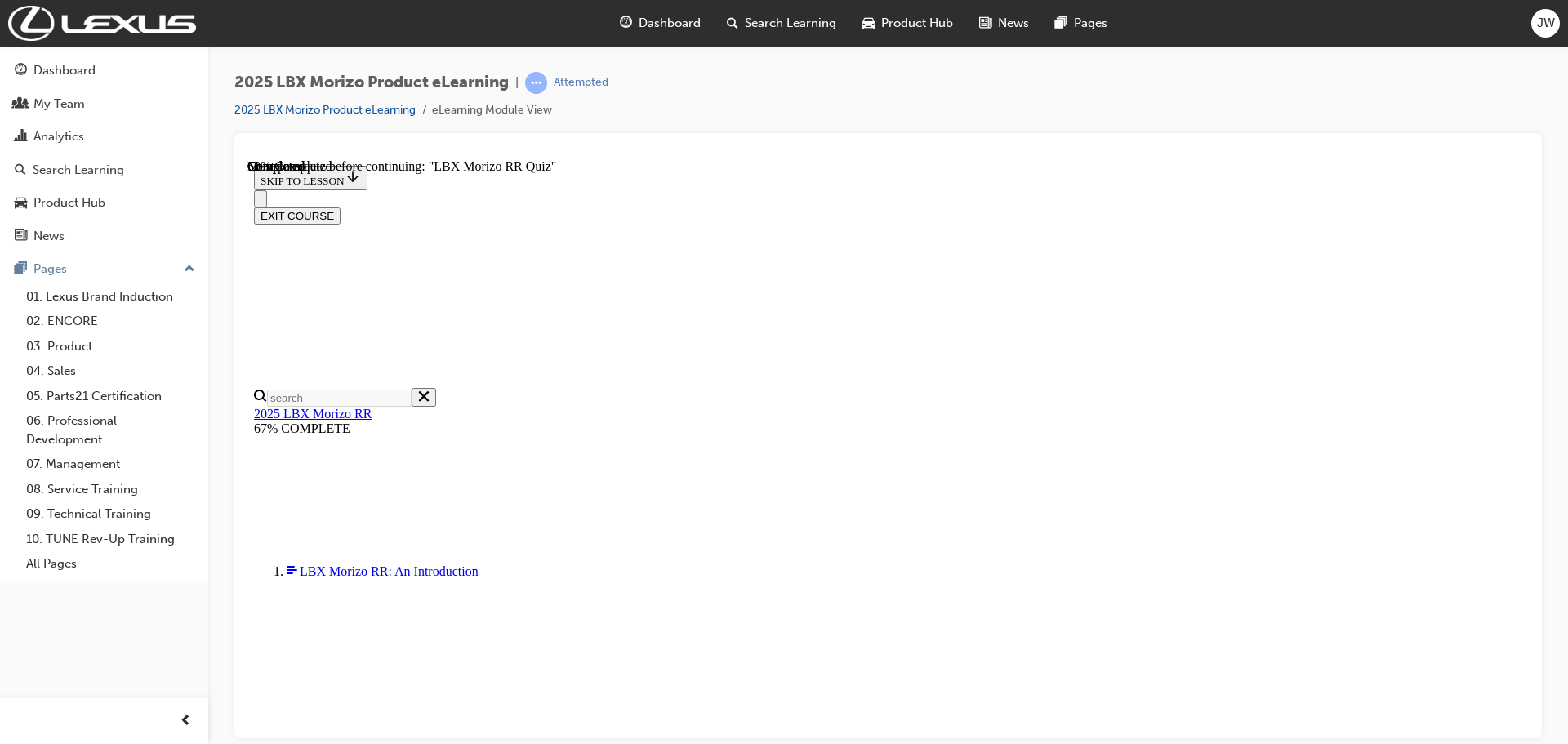
scroll to position [327, 0]
radio input "true"
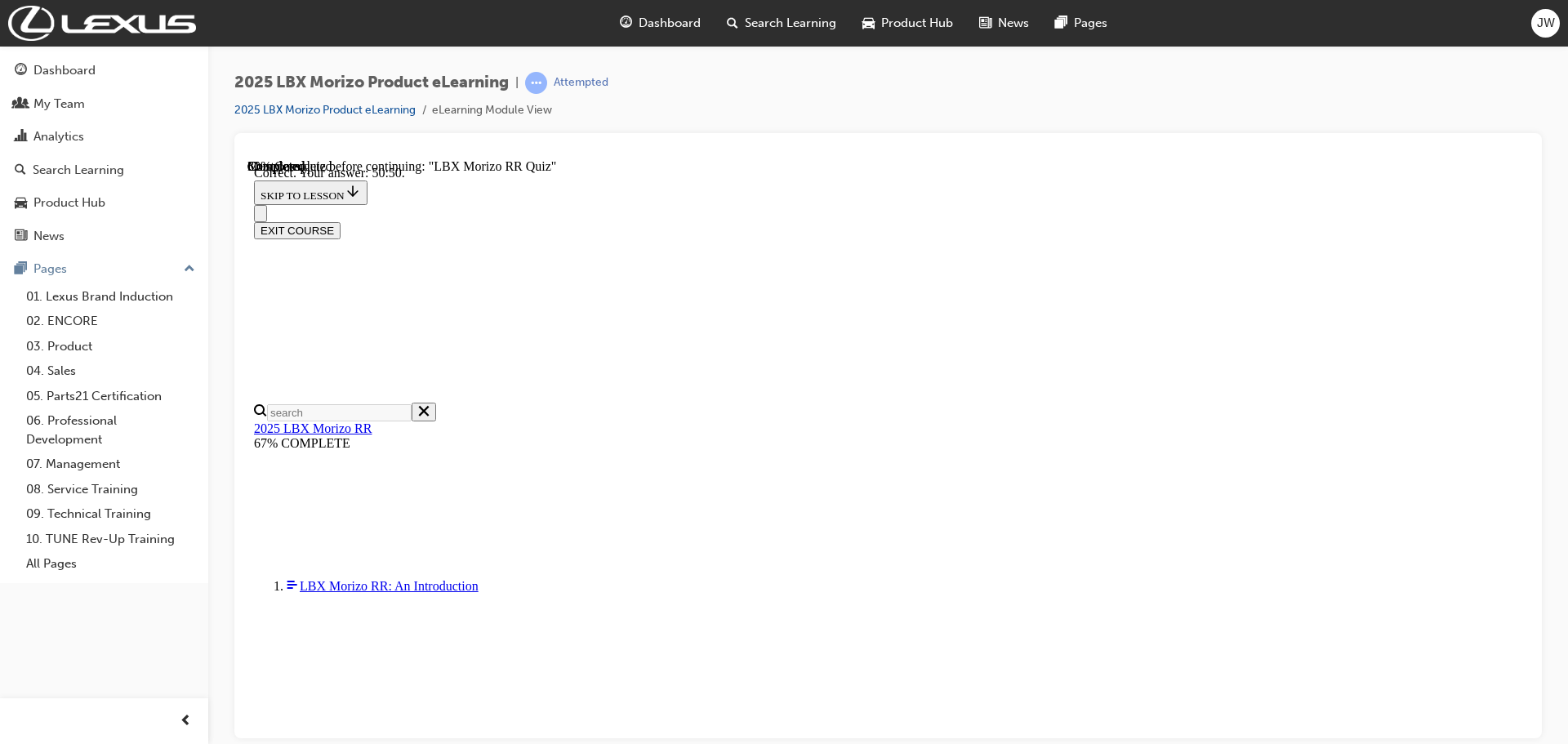
scroll to position [577, 0]
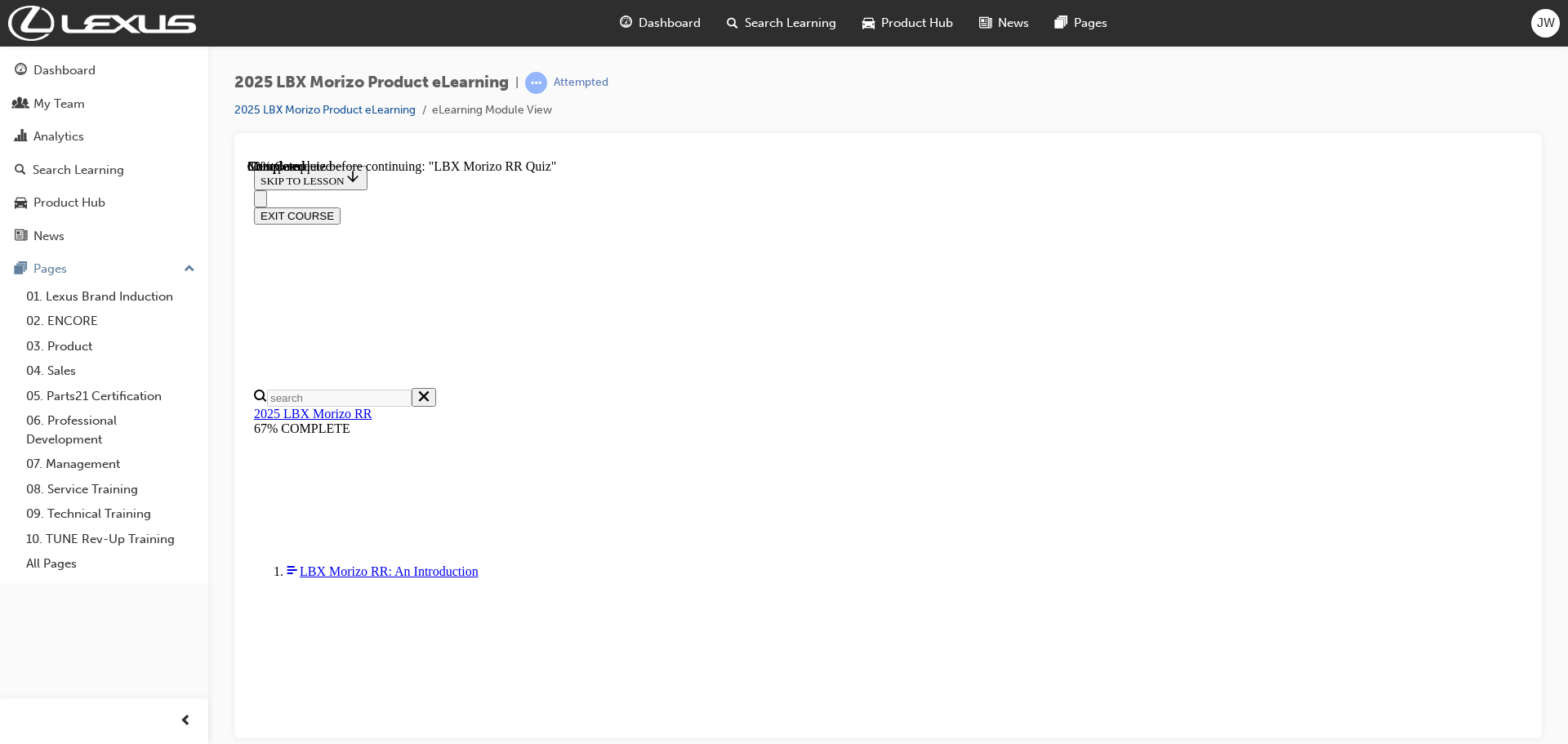
scroll to position [327, 0]
radio input "true"
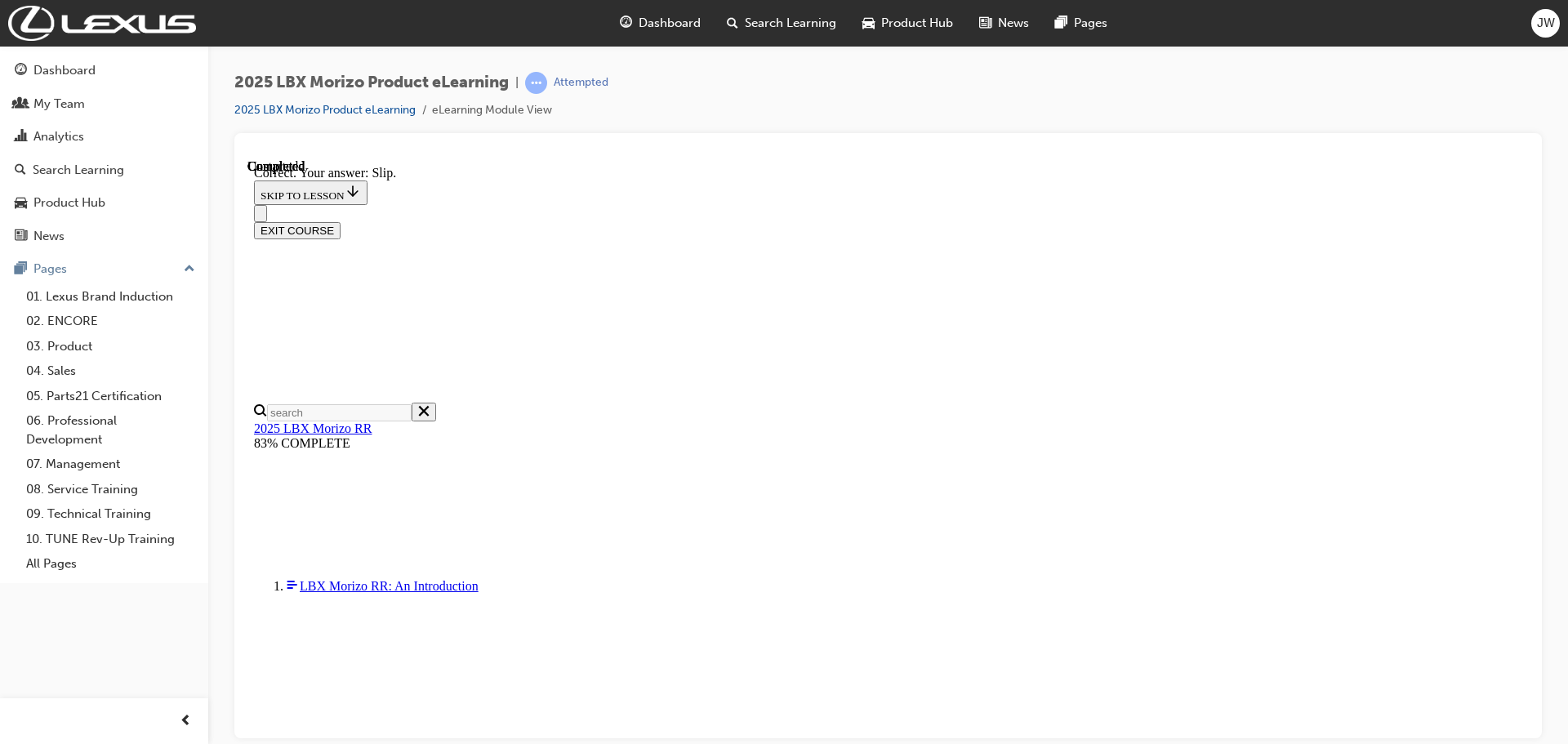
scroll to position [537, 0]
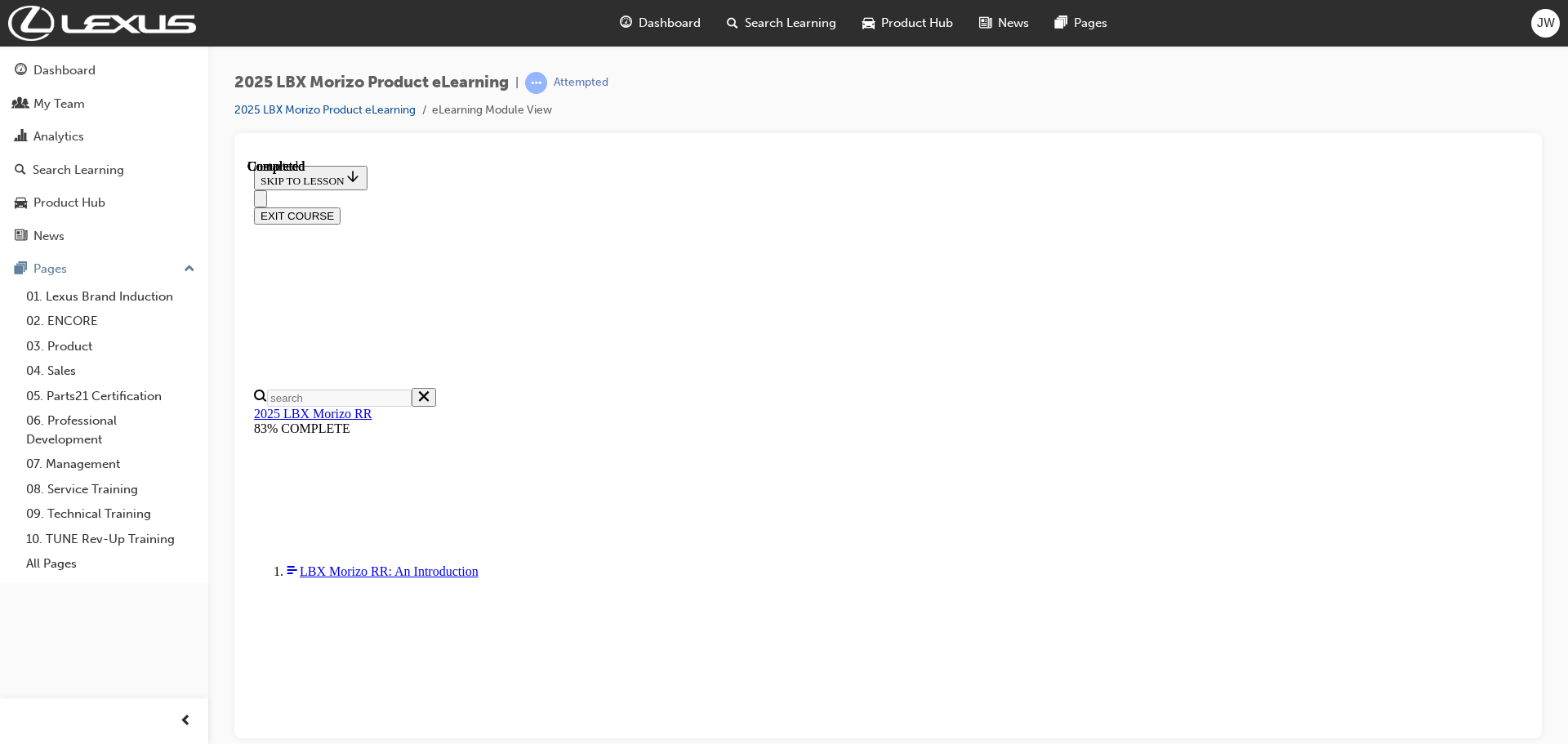
scroll to position [320, 0]
click at [341, 207] on button "EXIT COURSE" at bounding box center [297, 216] width 86 height 17
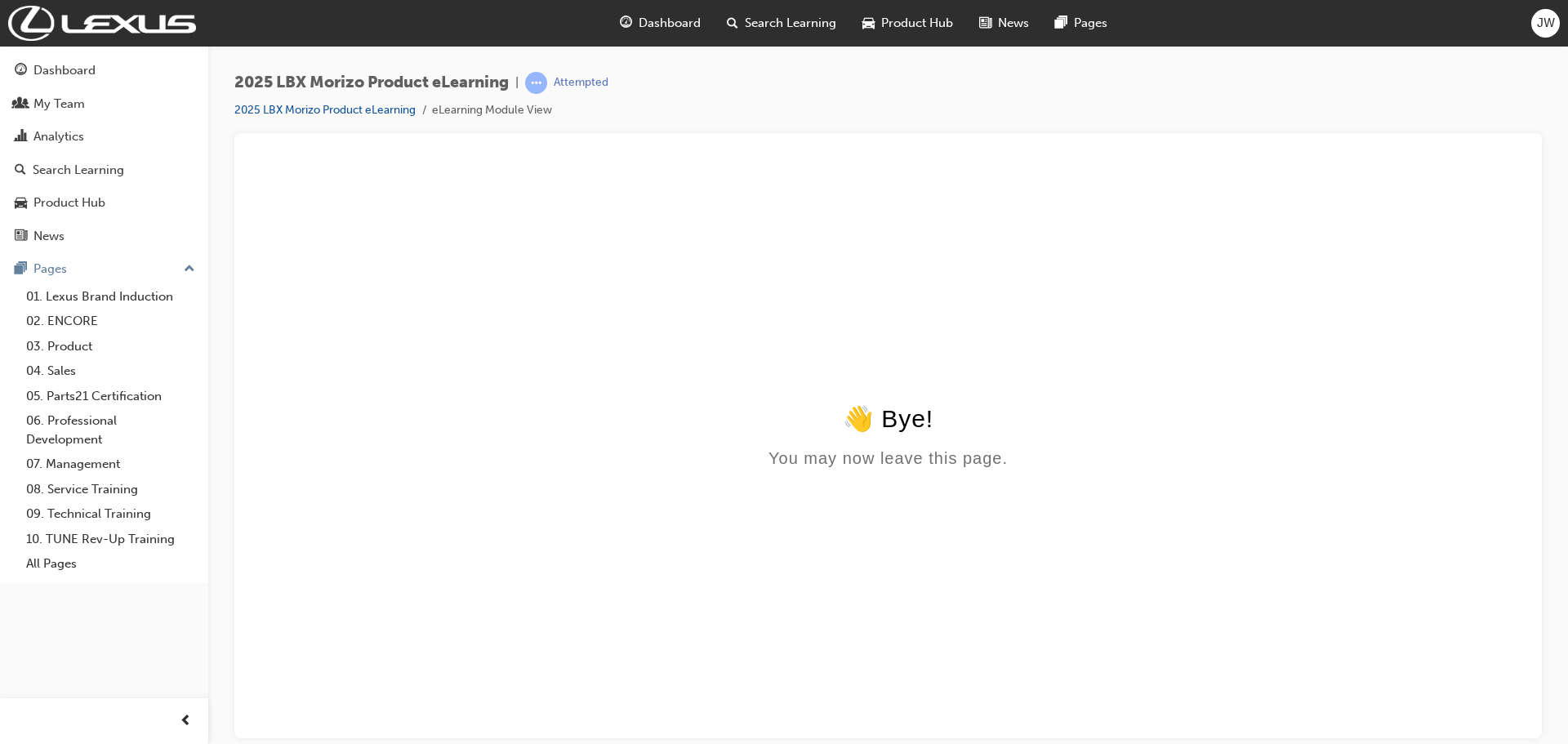
scroll to position [0, 0]
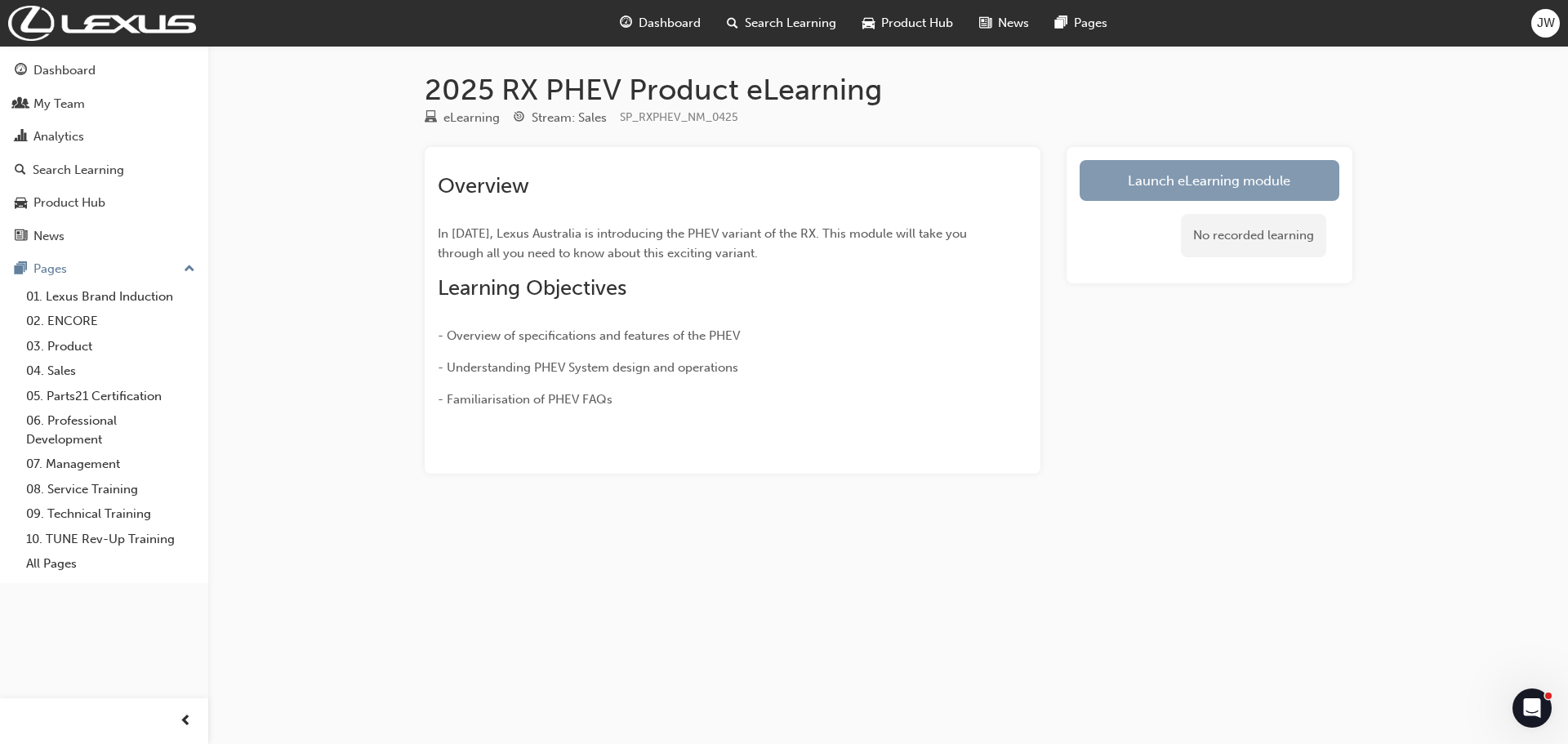
click at [1241, 183] on link "Launch eLearning module" at bounding box center [1210, 181] width 260 height 41
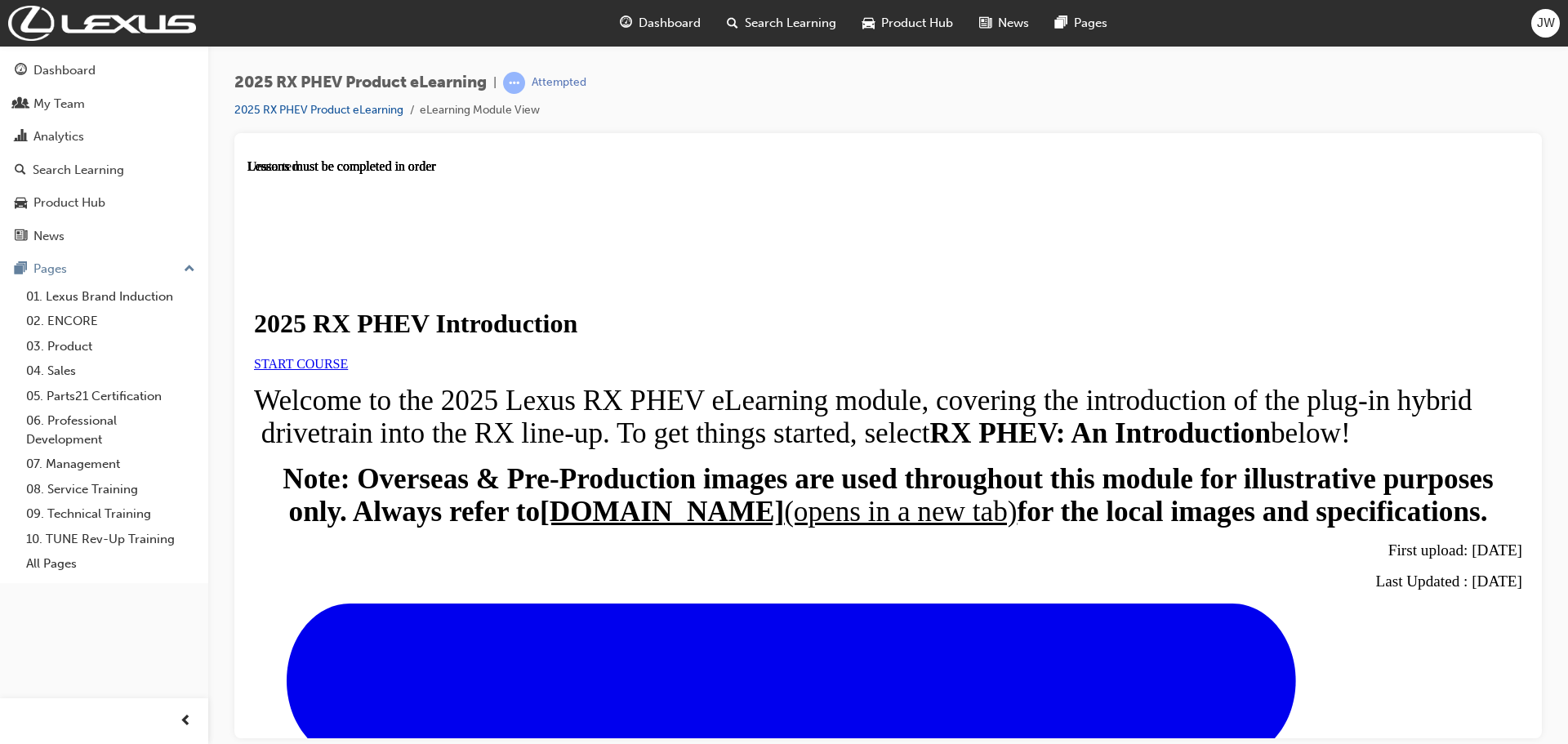
scroll to position [245, 0]
click at [348, 356] on span "START COURSE" at bounding box center [301, 363] width 94 height 14
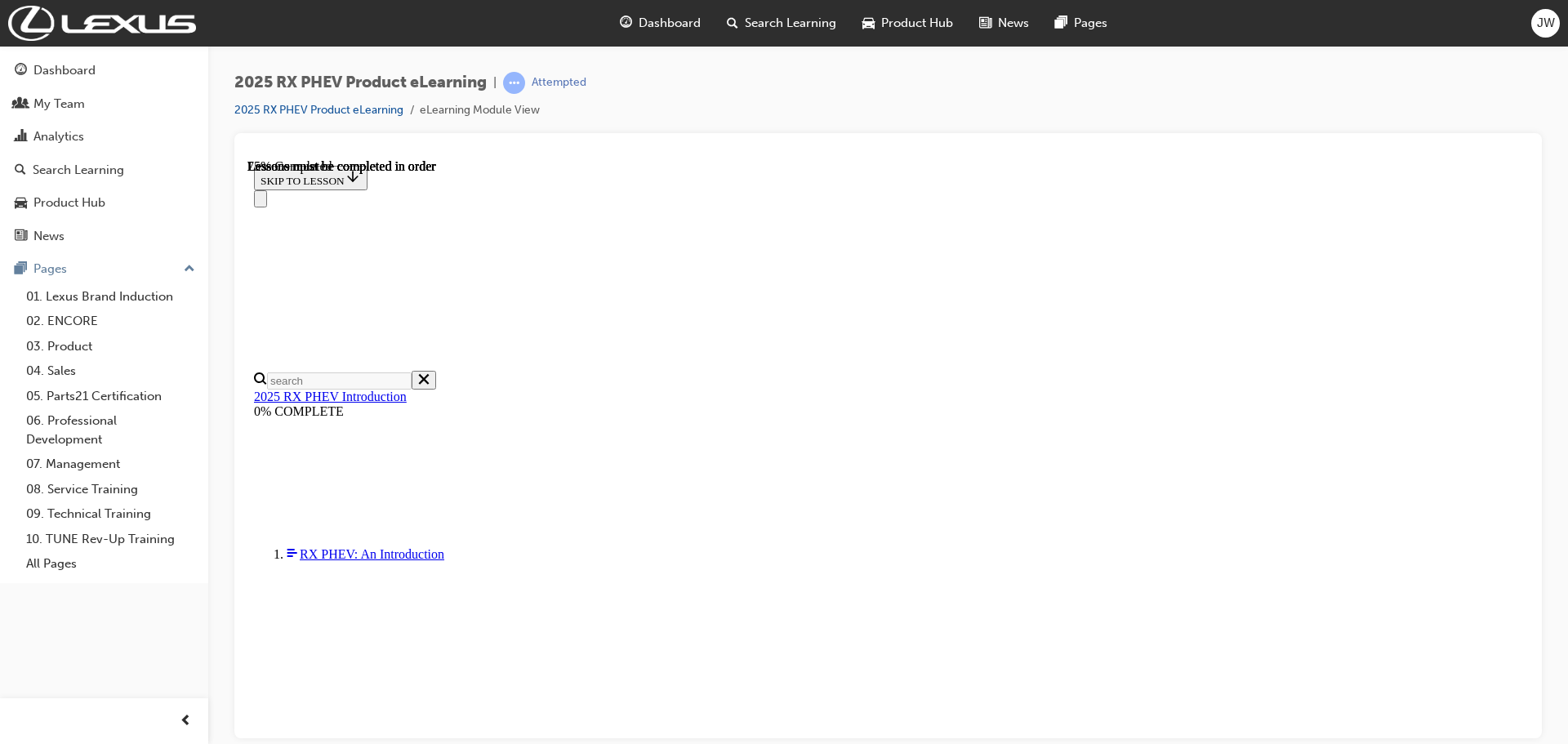
scroll to position [1092, 0]
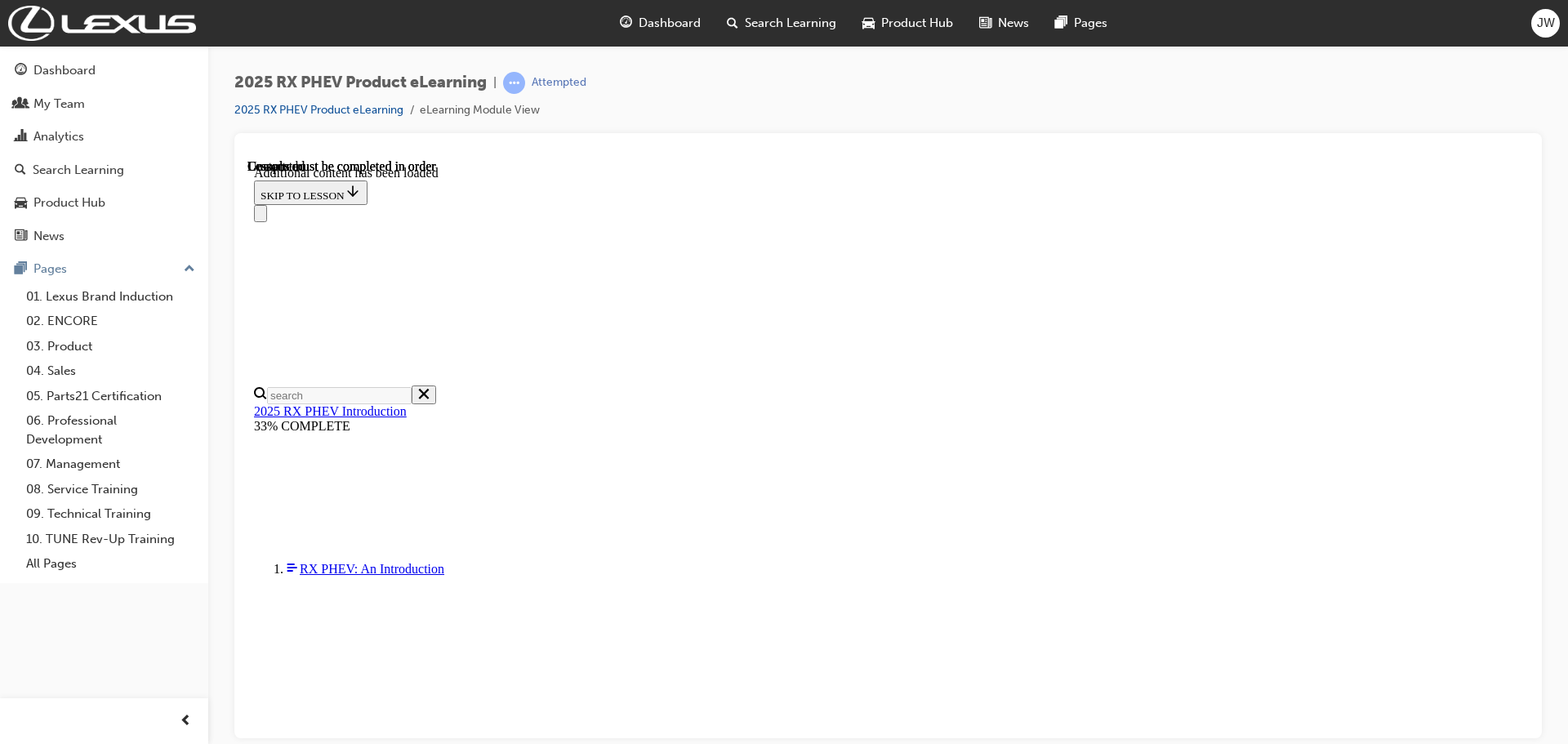
scroll to position [1896, 0]
drag, startPoint x: 1114, startPoint y: 701, endPoint x: 1119, endPoint y: 688, distance: 13.9
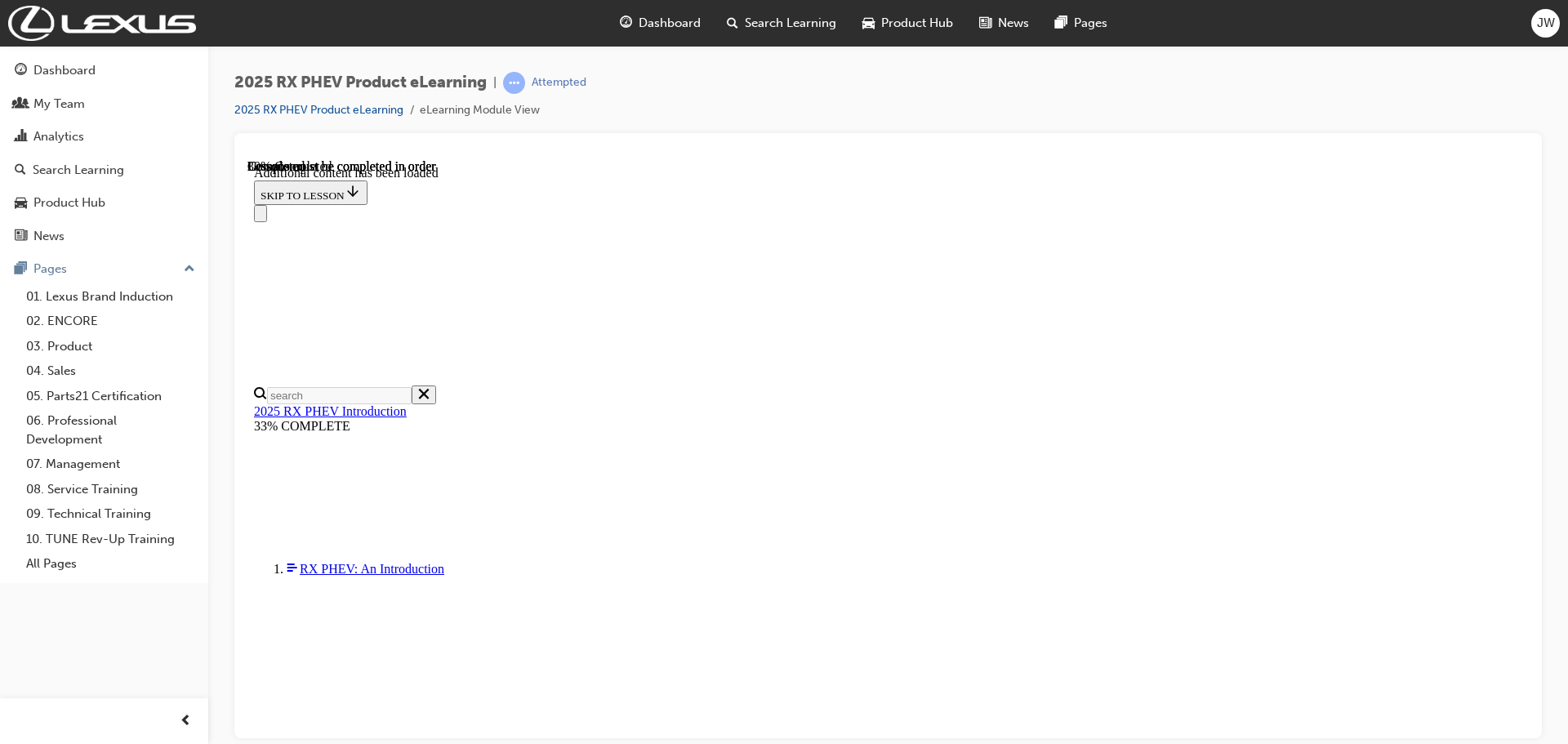
scroll to position [548, 0]
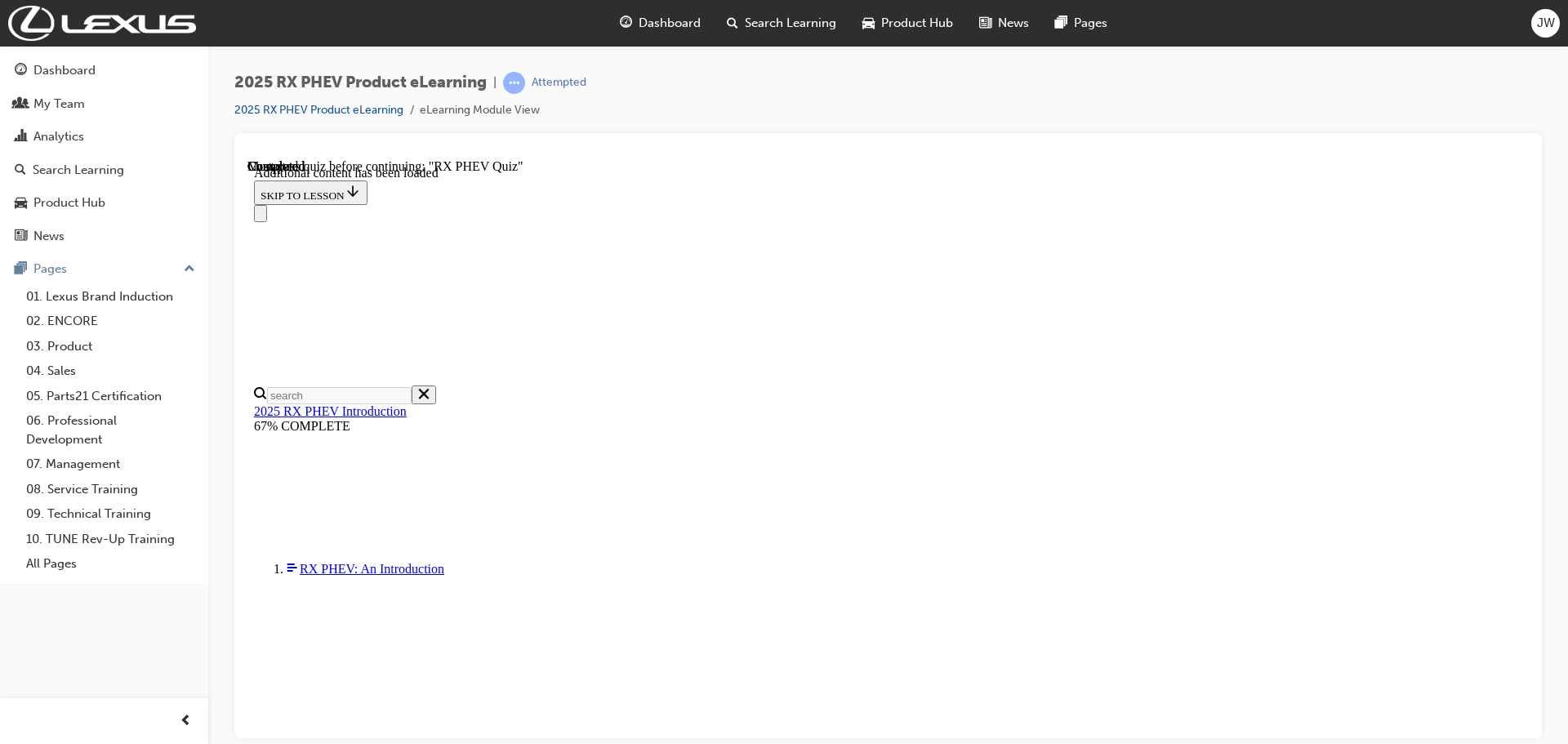
radio input "true"
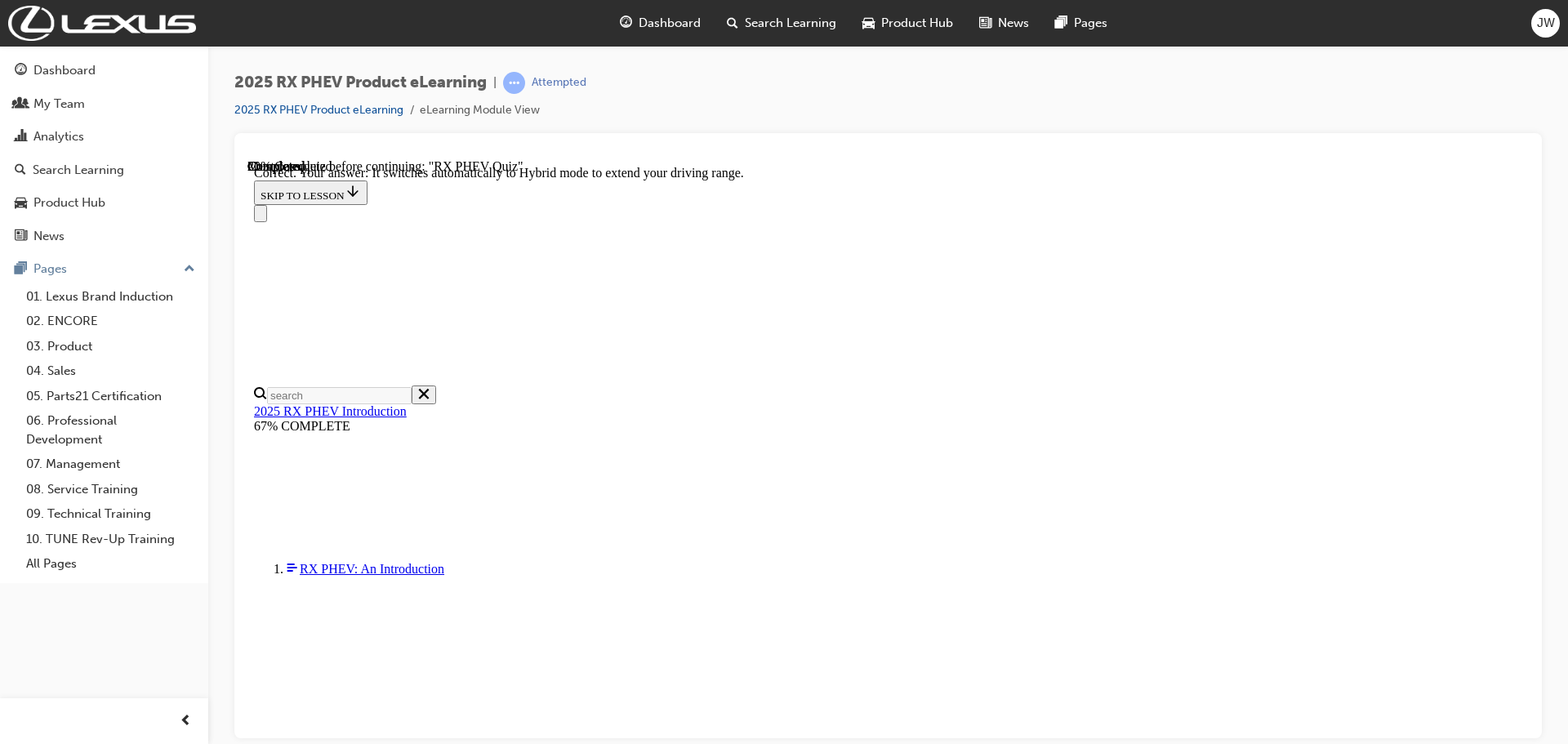
radio input "true"
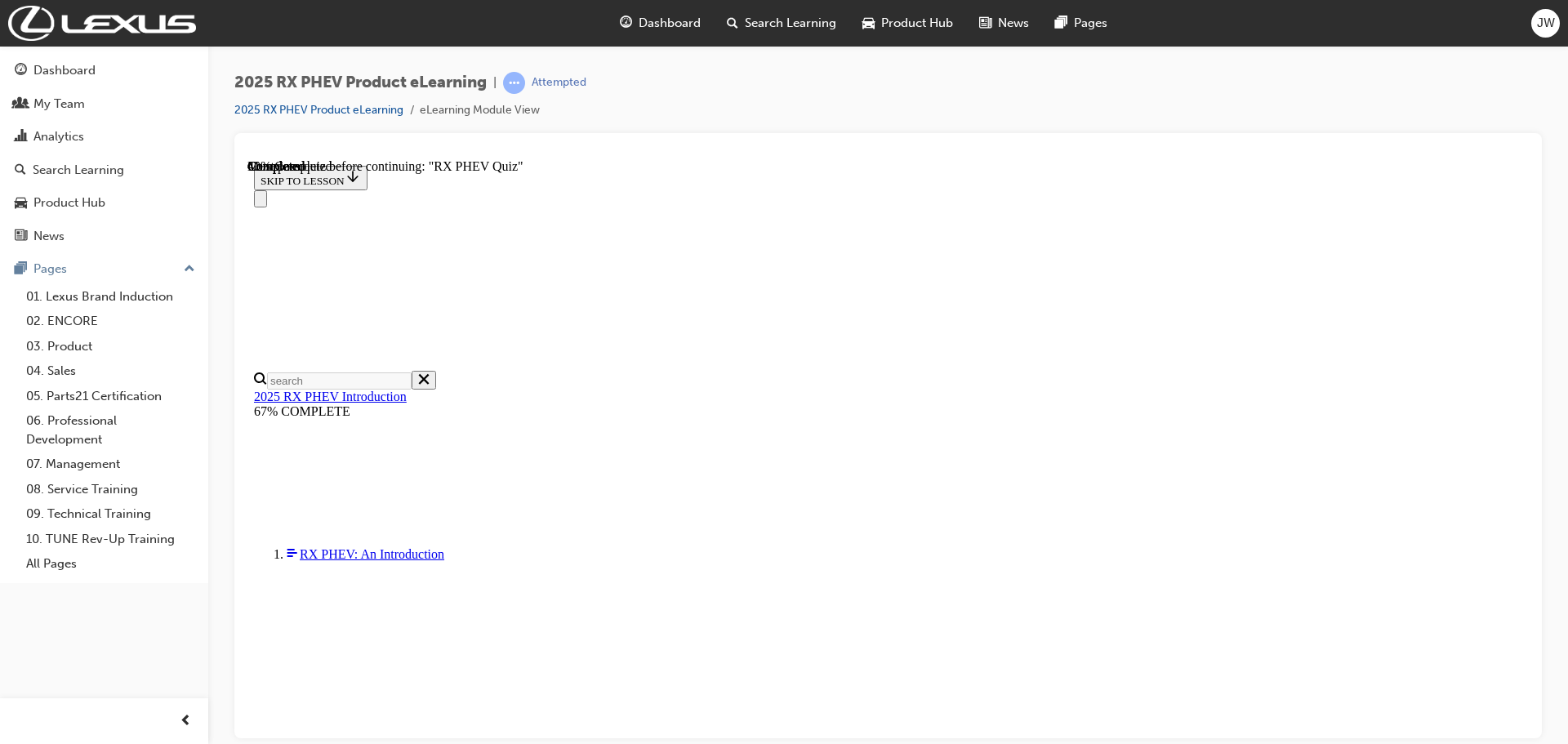
radio input "true"
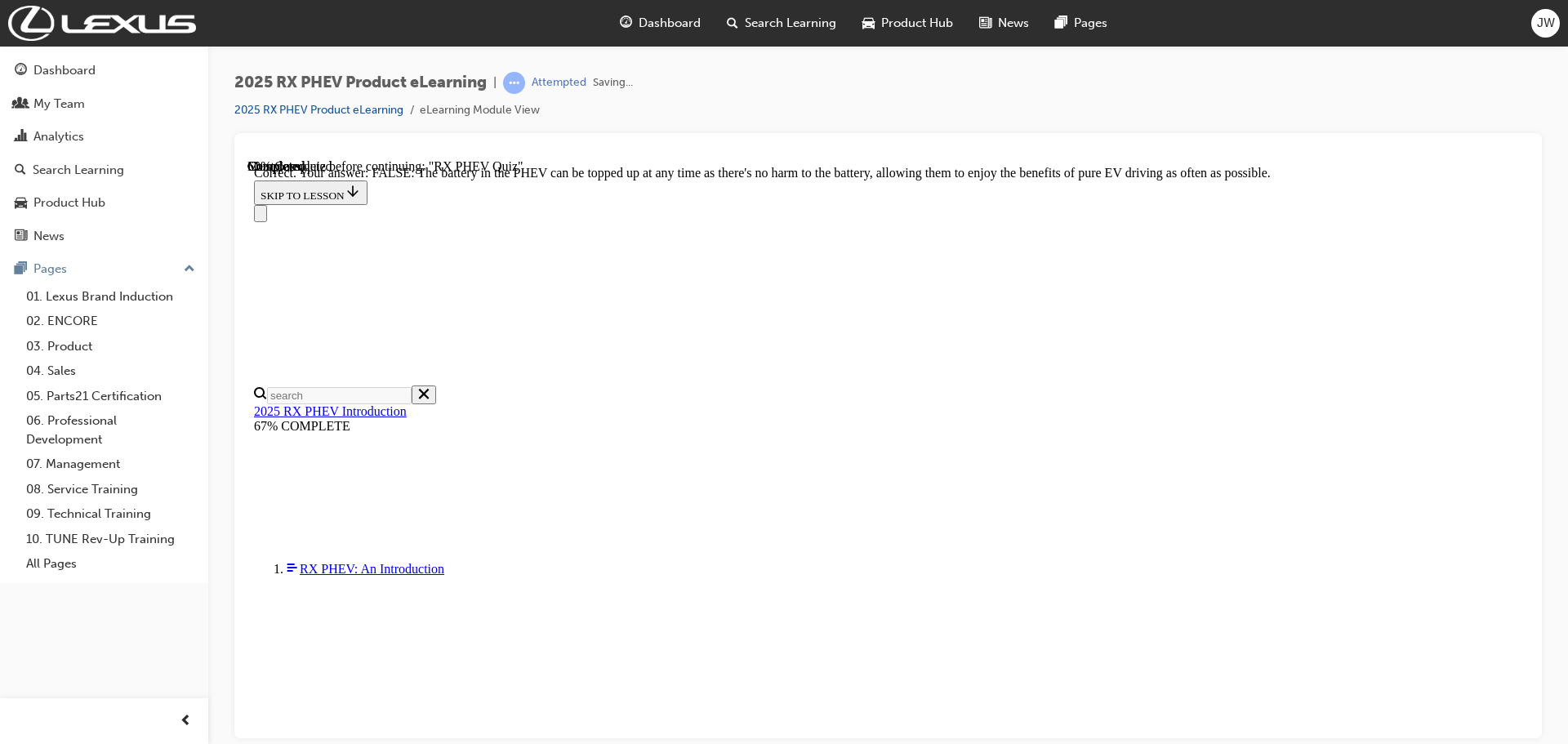
scroll to position [187, 0]
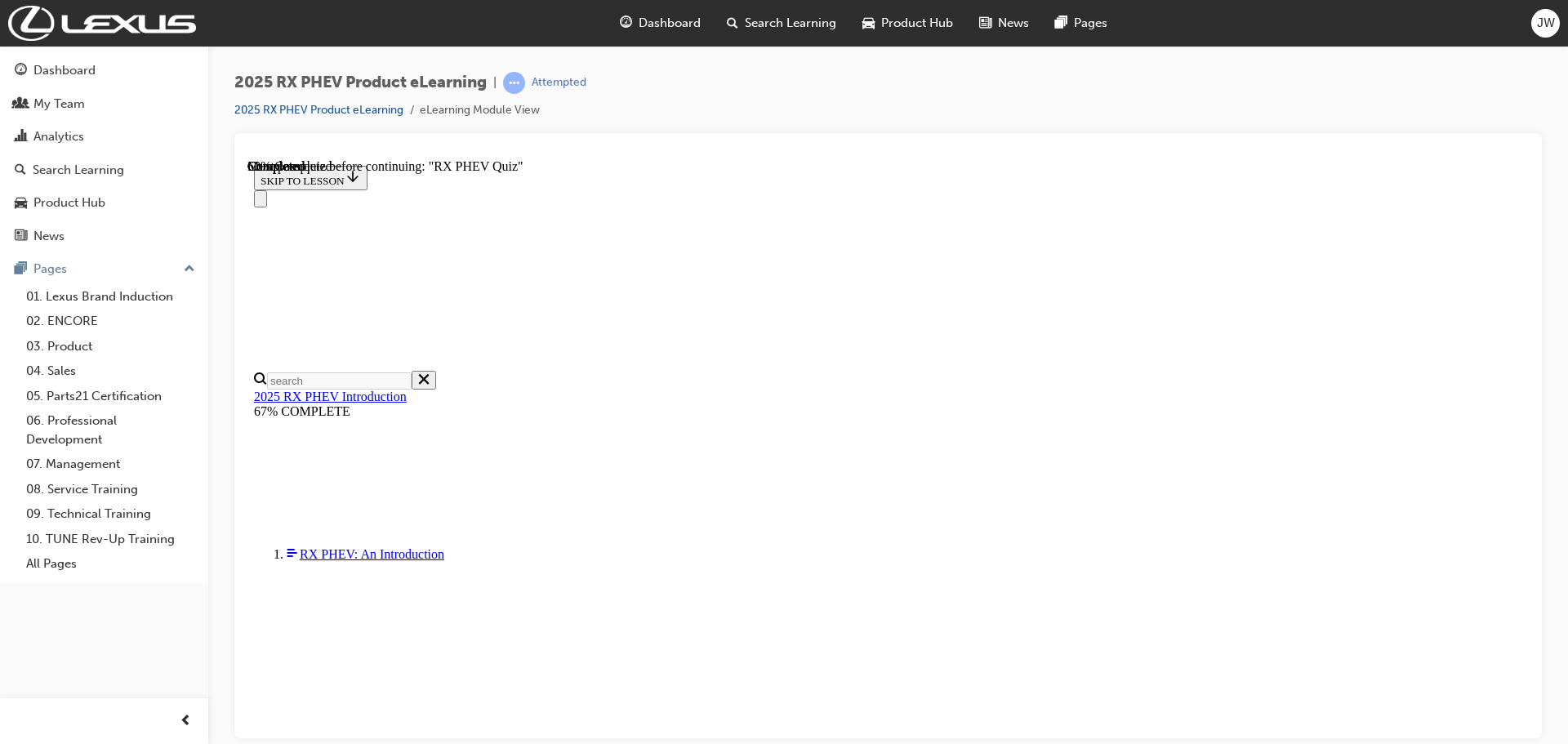
scroll to position [170, 0]
radio input "true"
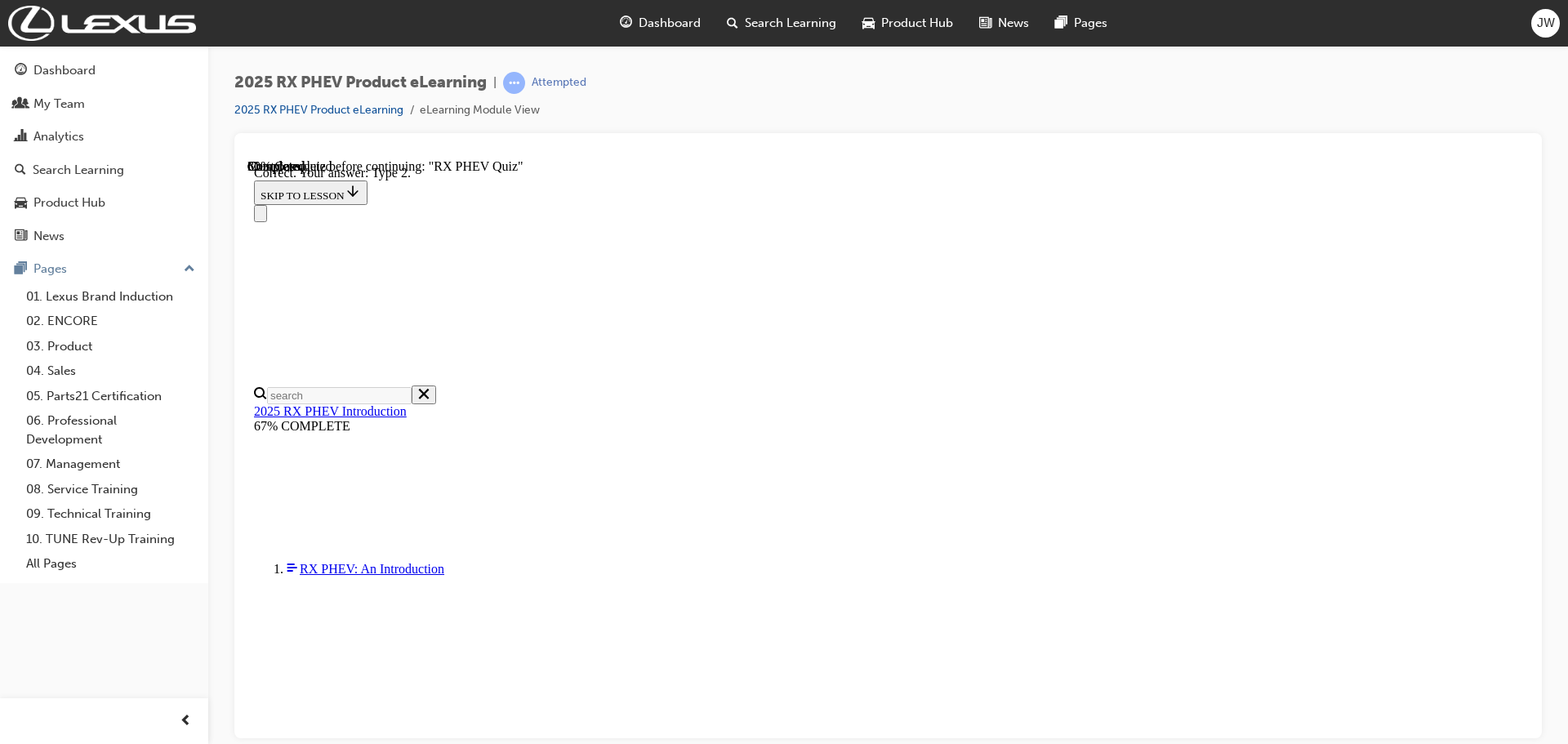
scroll to position [301, 0]
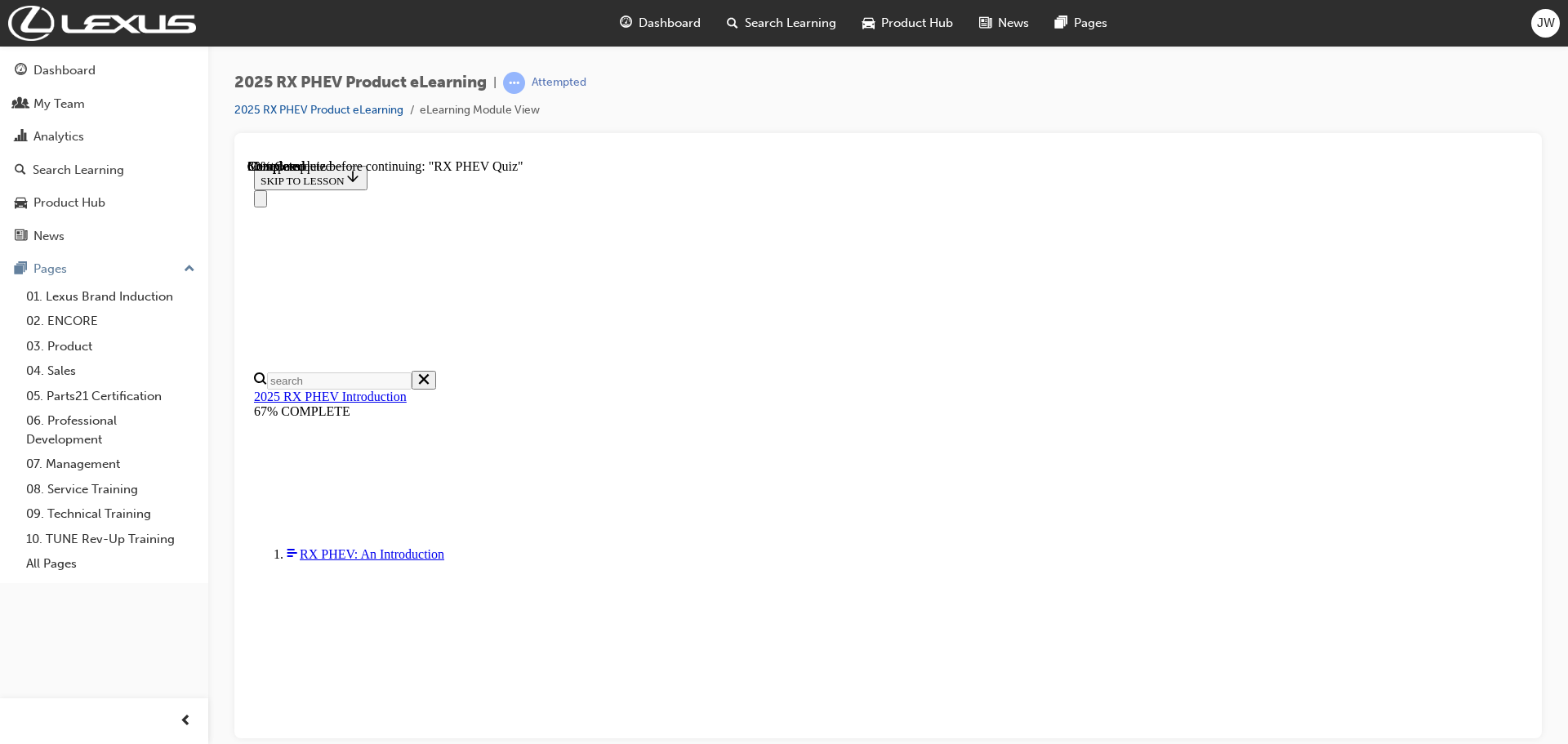
scroll to position [136, 0]
radio input "true"
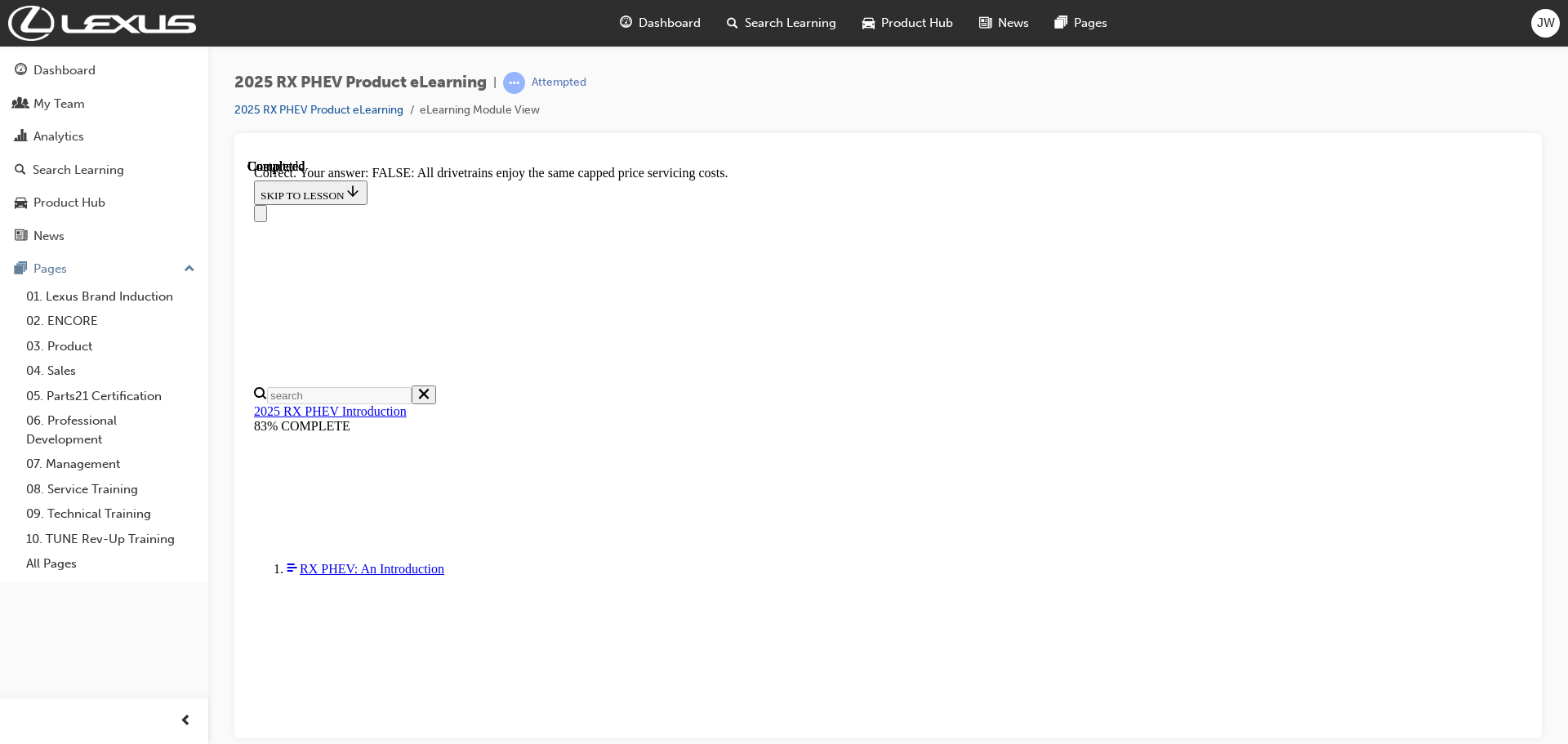
scroll to position [187, 0]
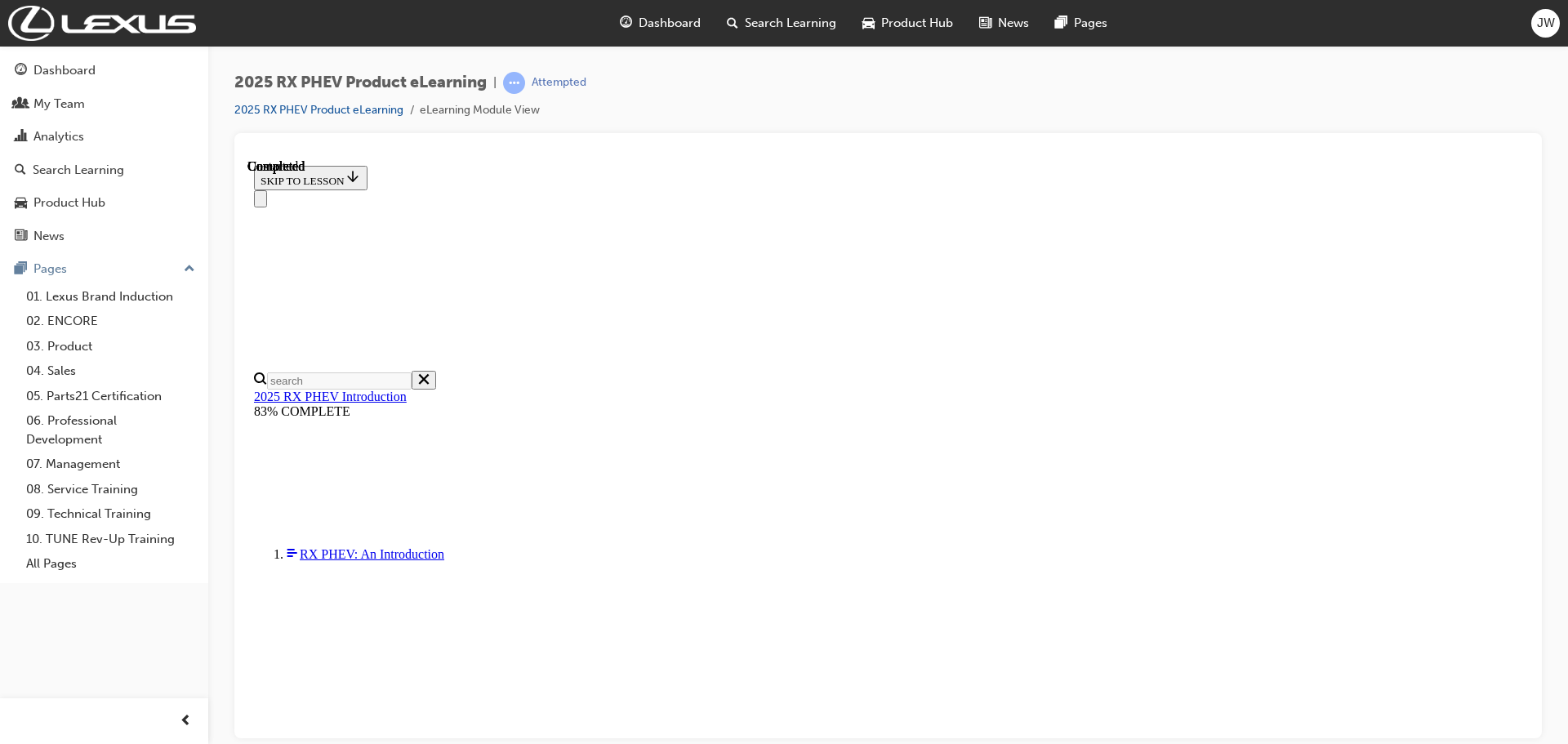
scroll to position [320, 0]
